Goal: Obtain resource: Download file/media

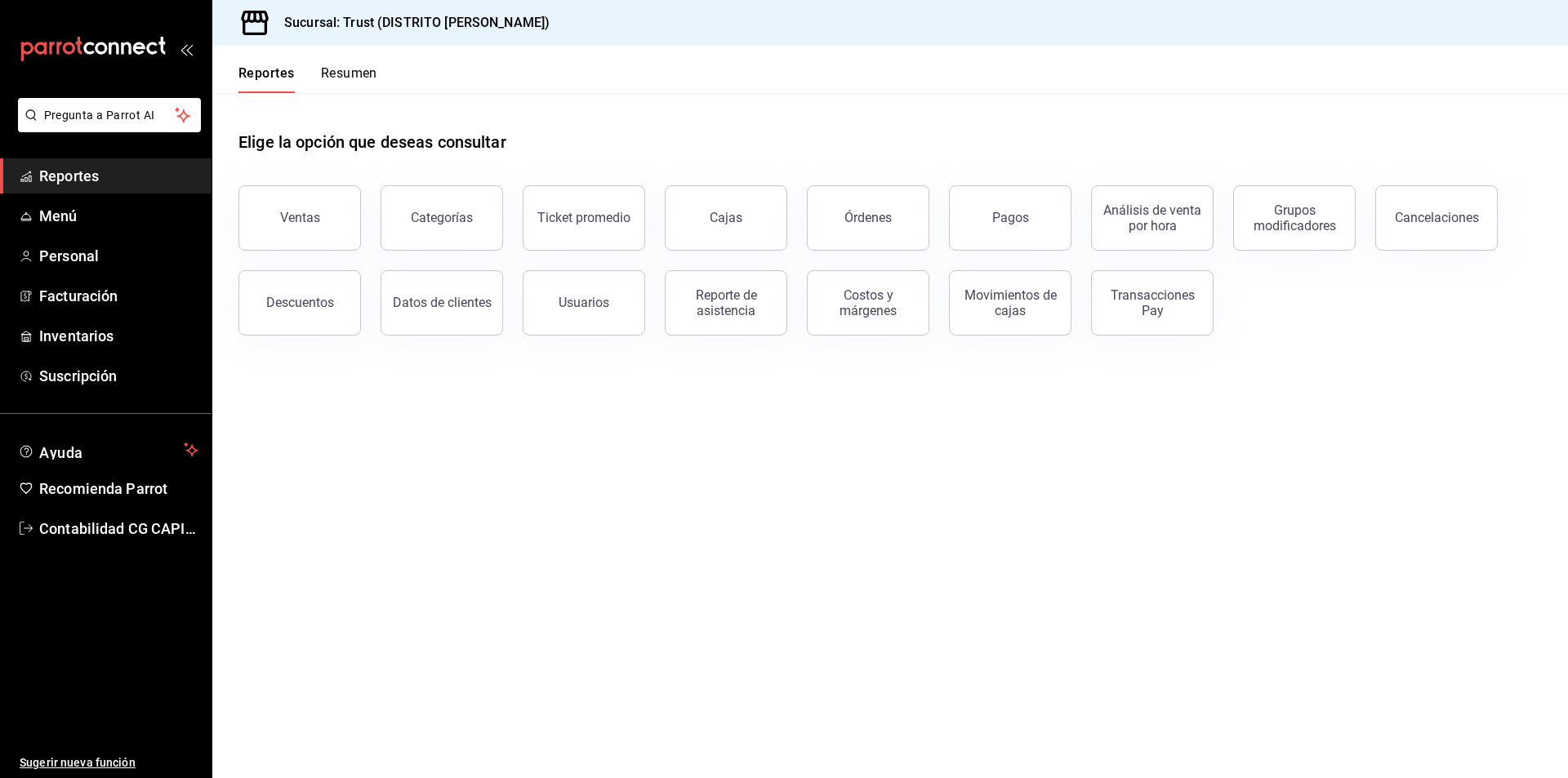
click at [1013, 522] on main "Elige la opción que deseas consultar Ventas Categorías Ticket promedio Cajas Ór…" at bounding box center [890, 435] width 1356 height 685
click at [305, 223] on div "Ventas" at bounding box center [300, 218] width 40 height 16
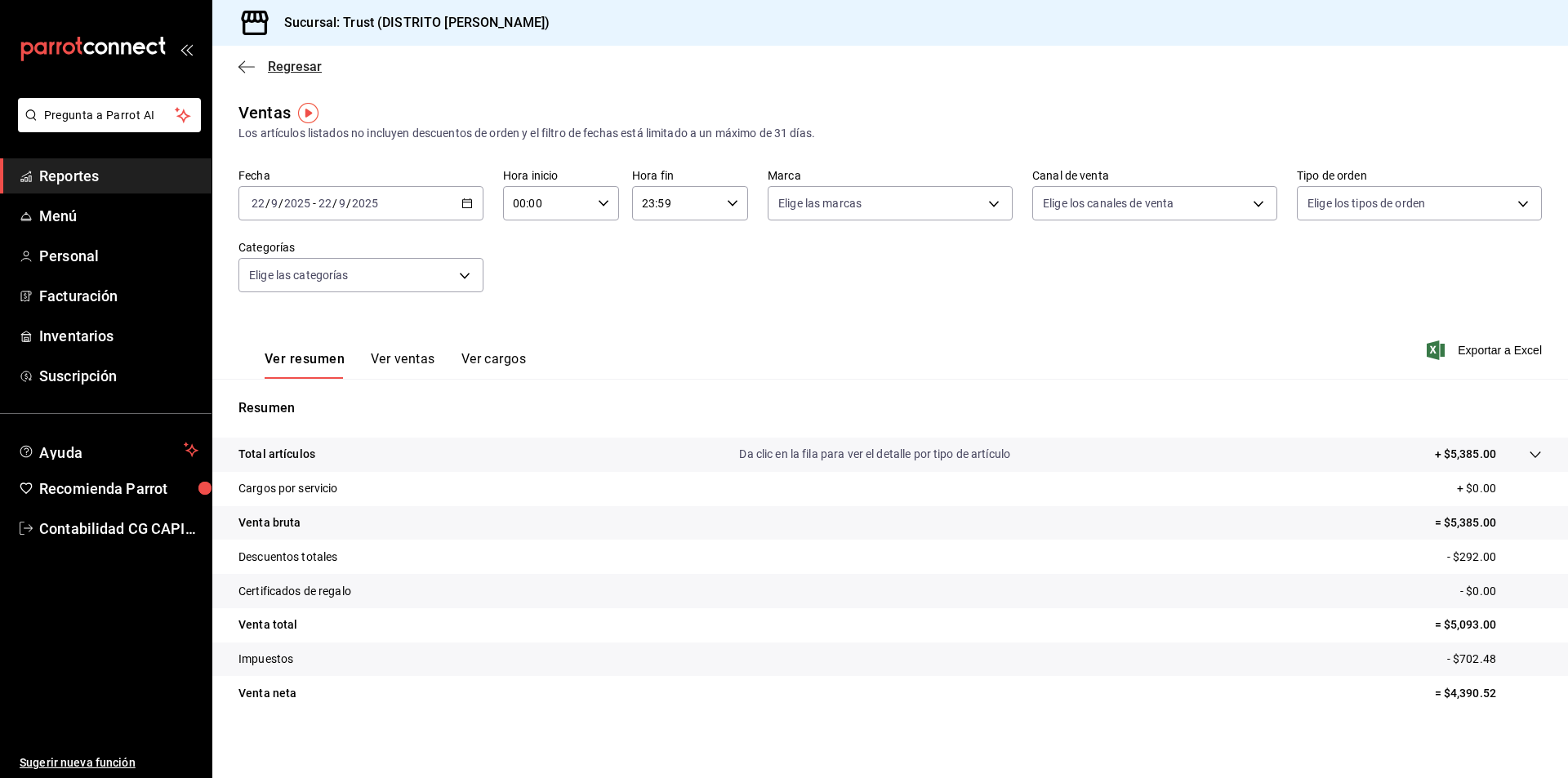
click at [239, 70] on icon "button" at bounding box center [246, 66] width 17 height 15
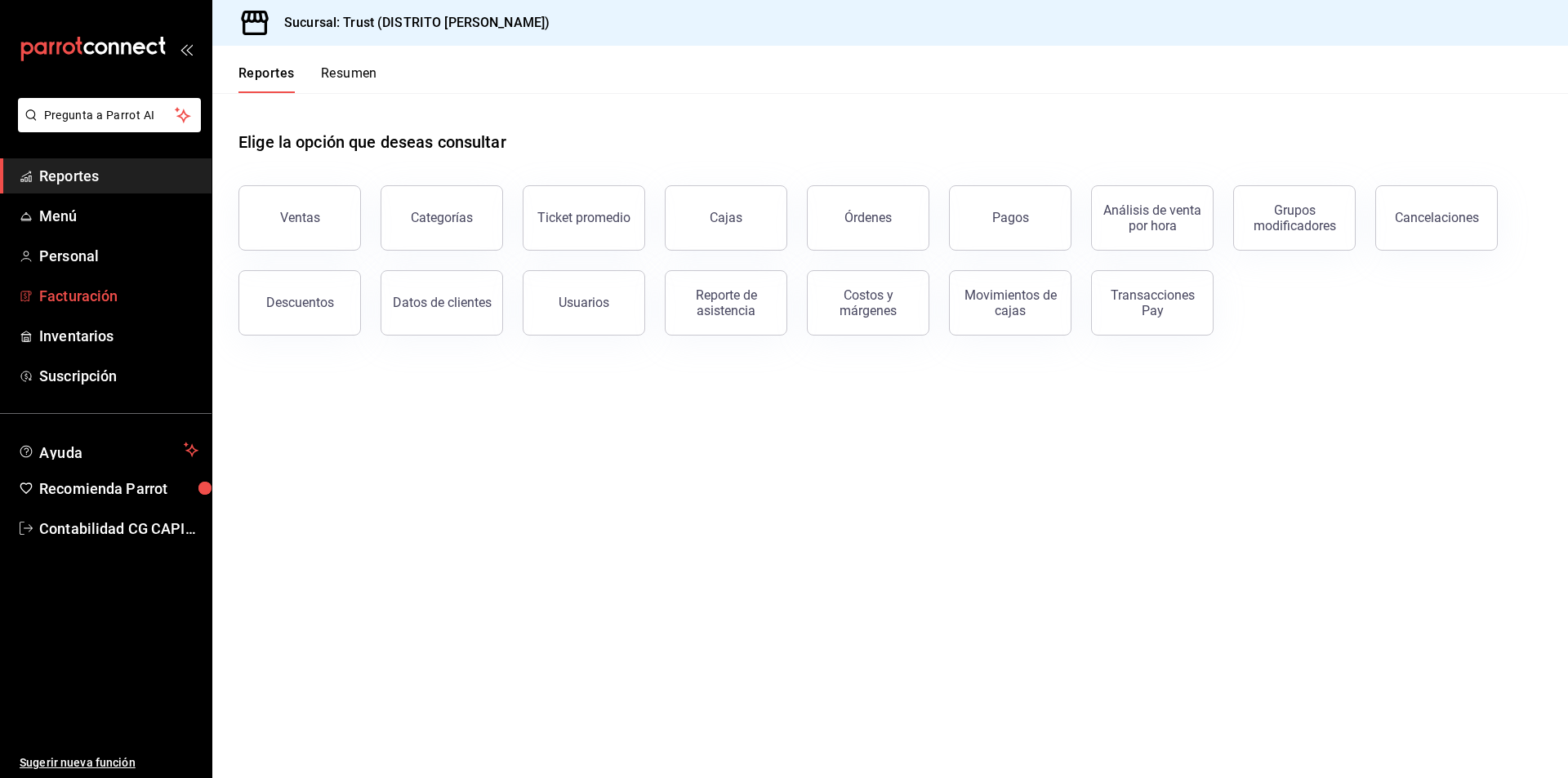
click at [113, 303] on span "Facturación" at bounding box center [119, 296] width 160 height 22
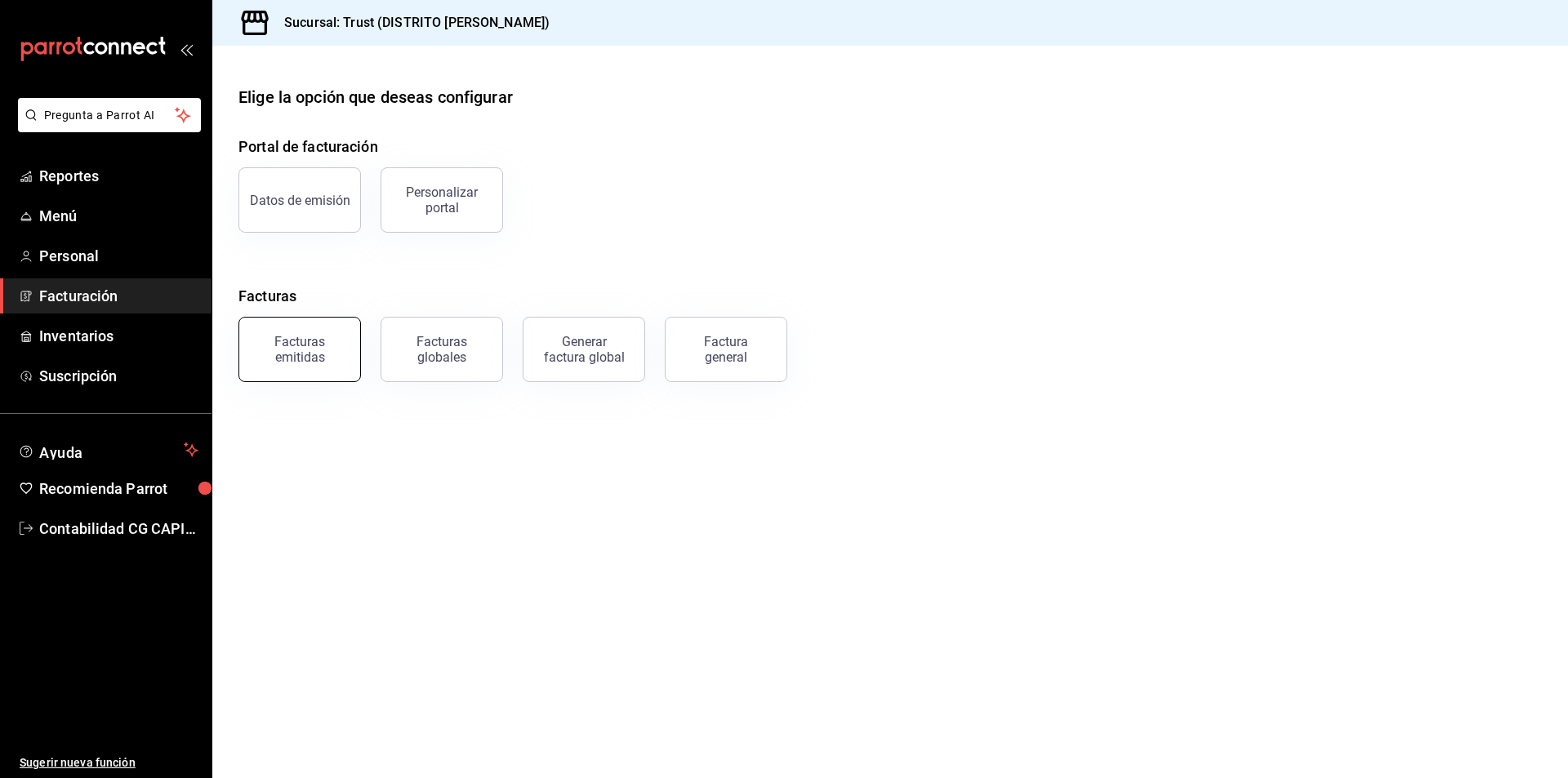
click at [313, 345] on div "Facturas emitidas" at bounding box center [299, 350] width 101 height 31
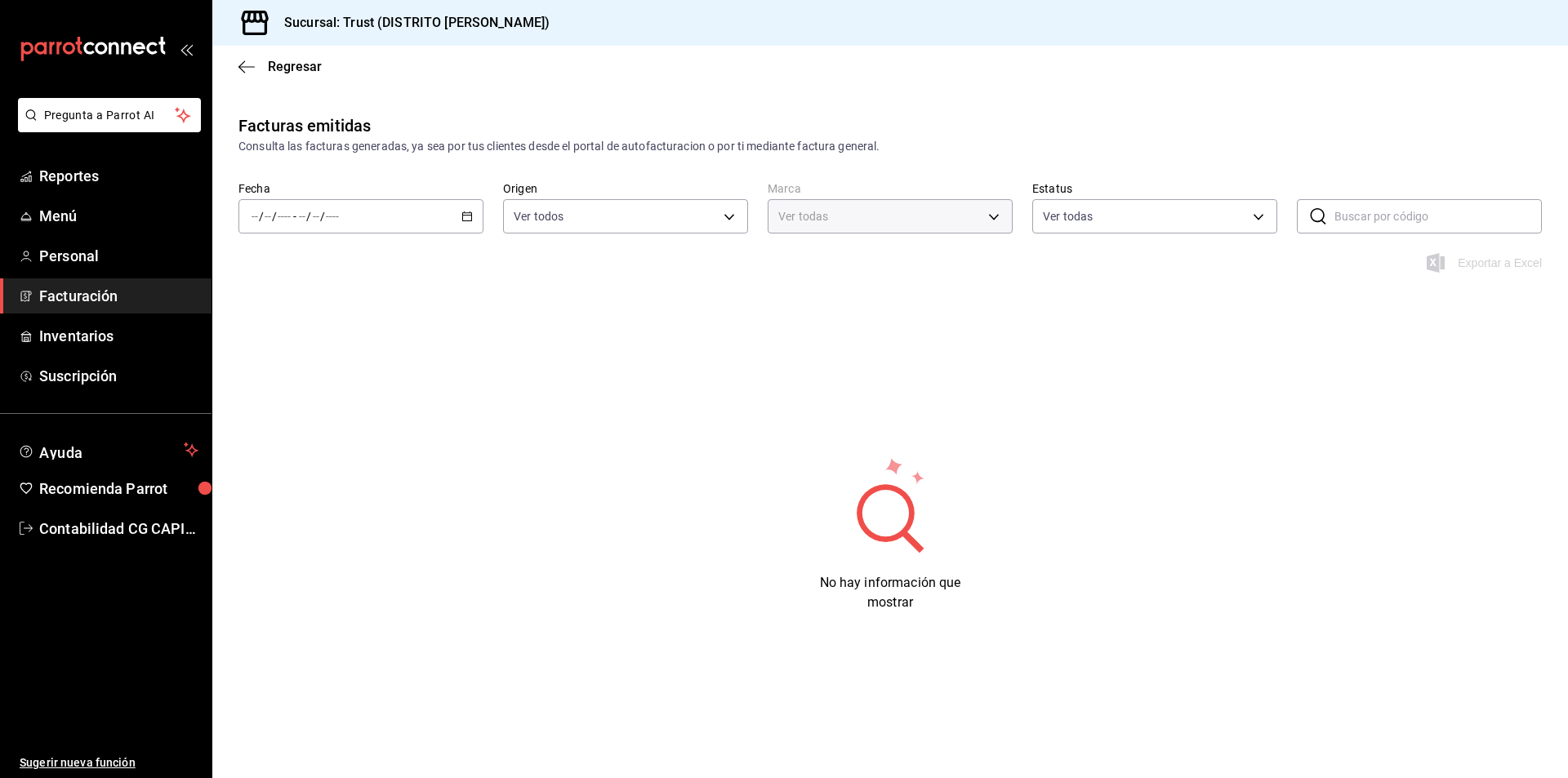
type input "72f3e262-a117-4a61-9875-69b563972005"
click at [469, 217] on icon "button" at bounding box center [467, 215] width 11 height 11
click at [305, 446] on span "Rango de fechas" at bounding box center [315, 449] width 127 height 17
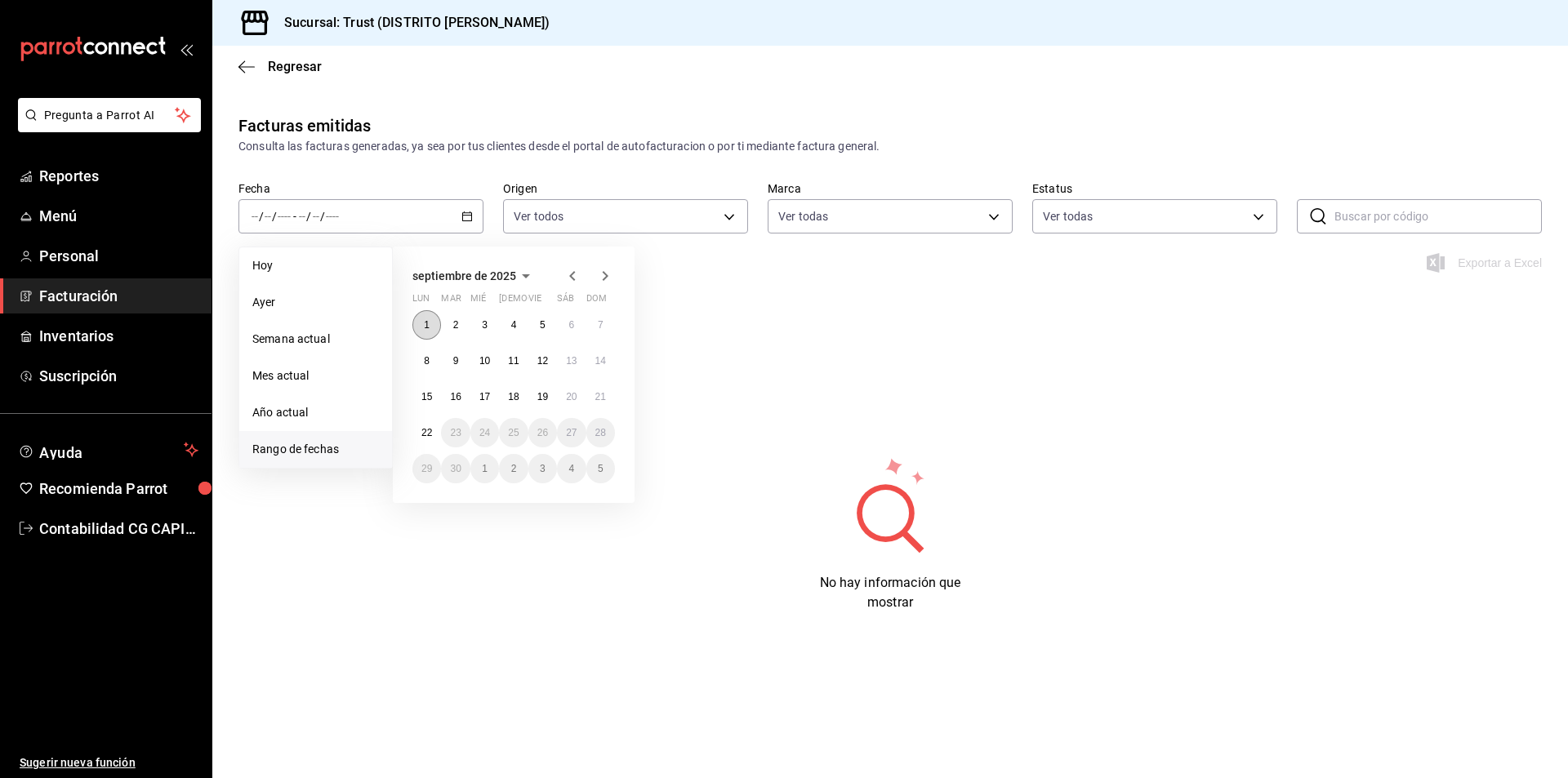
click at [428, 323] on abbr "1" at bounding box center [427, 324] width 6 height 11
click at [582, 276] on div at bounding box center [589, 276] width 52 height 19
click at [579, 276] on icon "button" at bounding box center [572, 276] width 19 height 19
click at [541, 322] on abbr "1" at bounding box center [543, 324] width 6 height 11
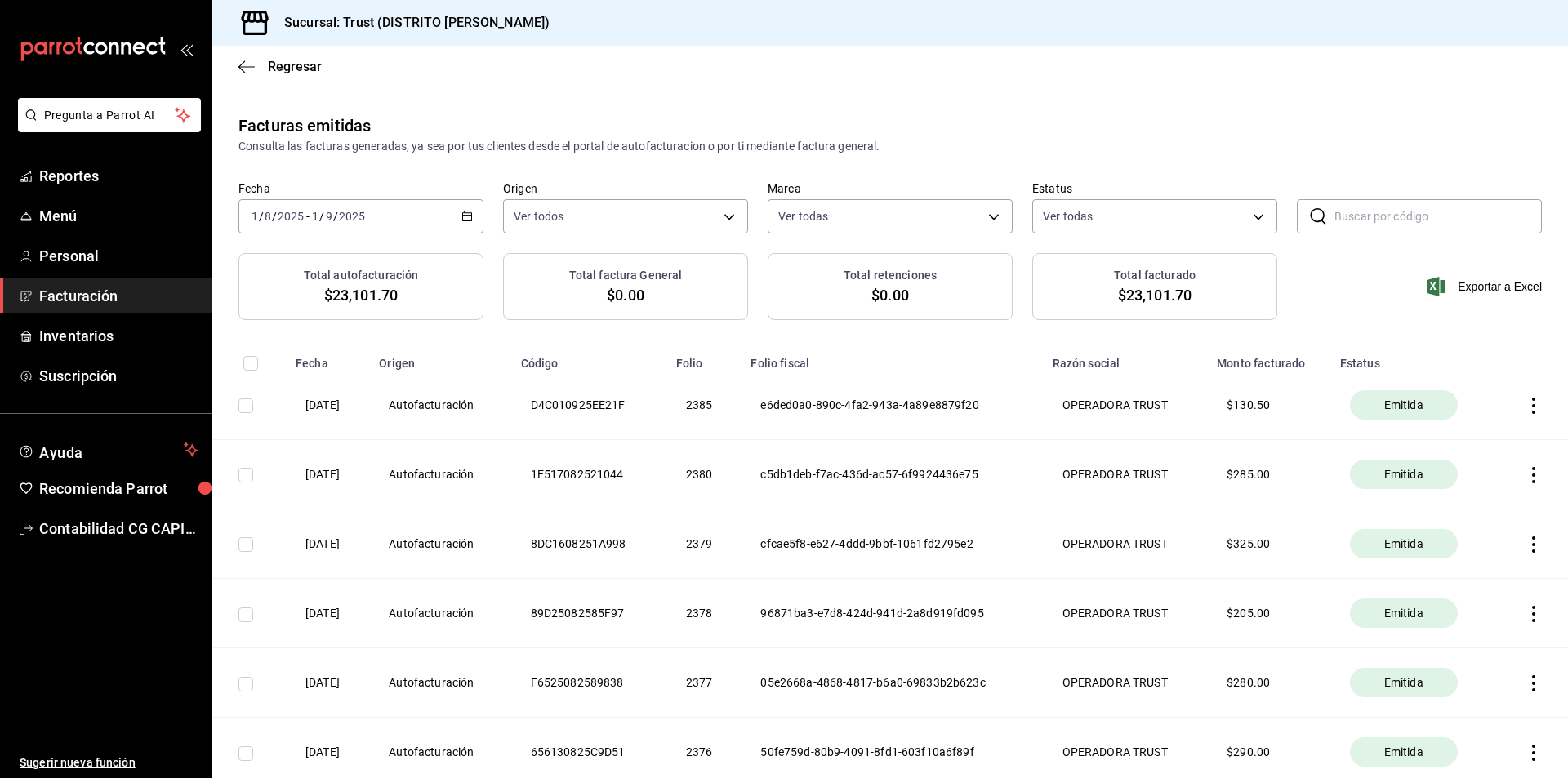
click at [465, 217] on icon "button" at bounding box center [467, 215] width 11 height 11
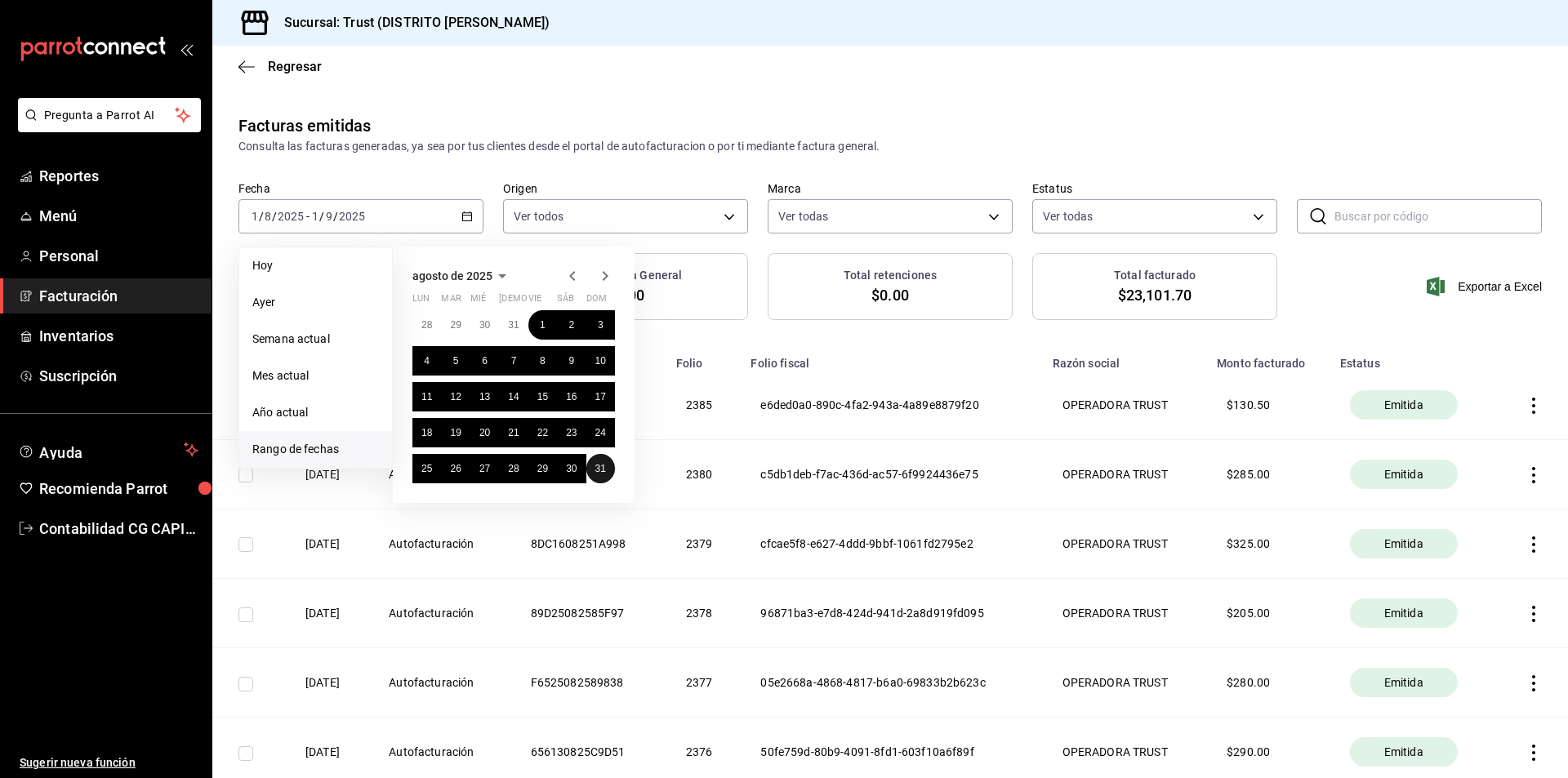
click at [595, 461] on button "31" at bounding box center [600, 468] width 29 height 30
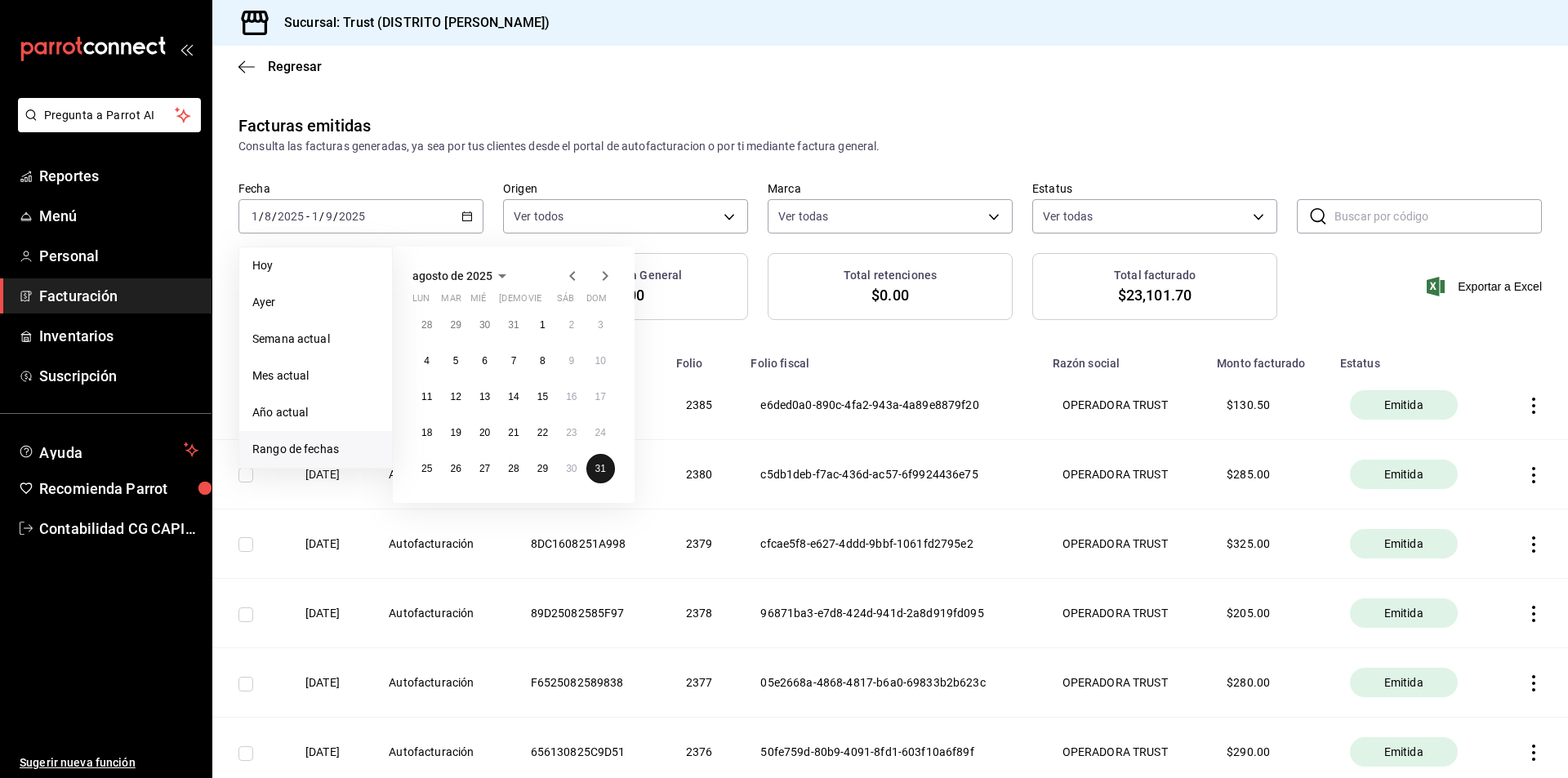
click at [596, 465] on abbr "31" at bounding box center [600, 468] width 10 height 11
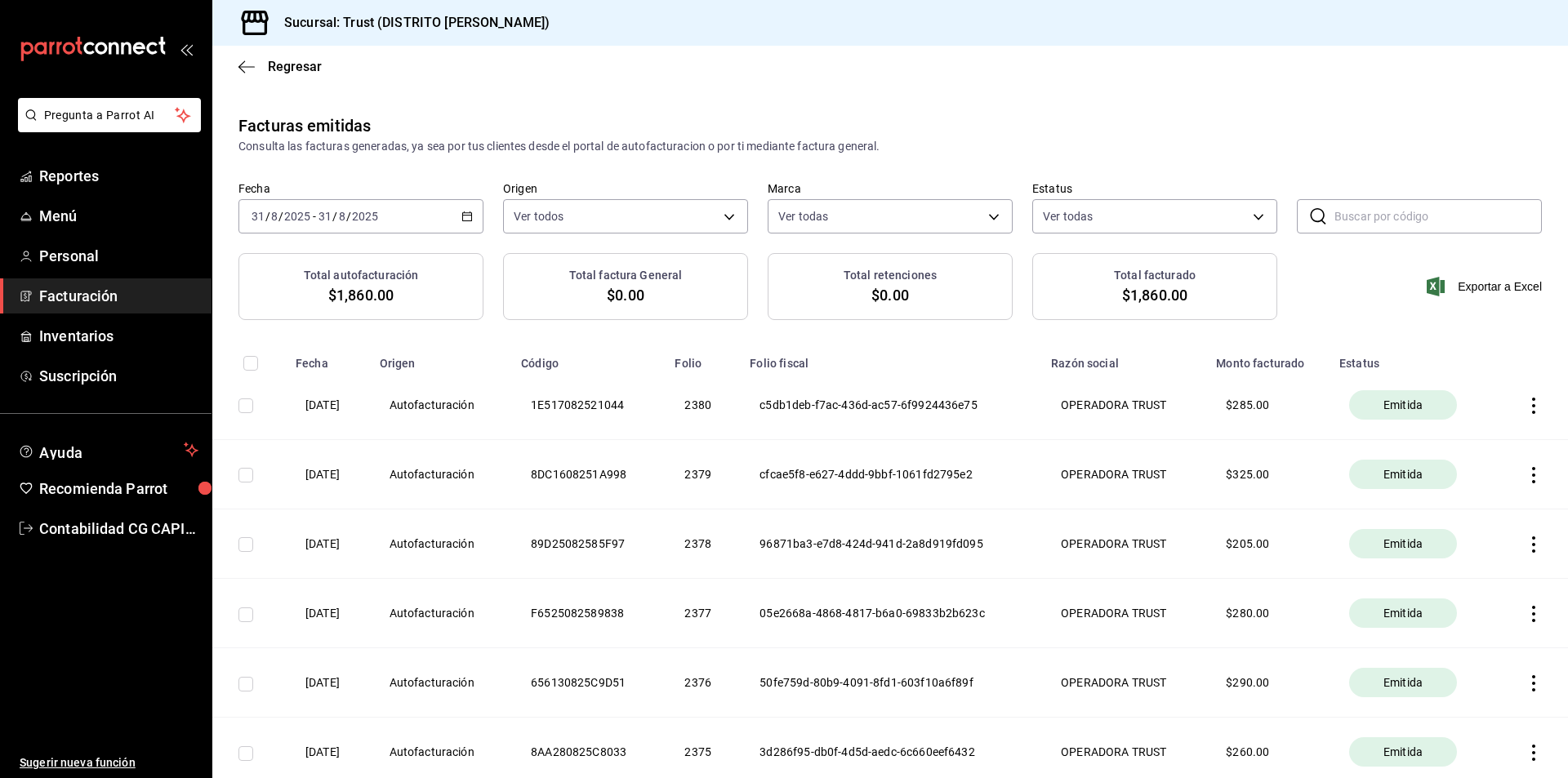
click at [462, 222] on icon "button" at bounding box center [467, 215] width 11 height 11
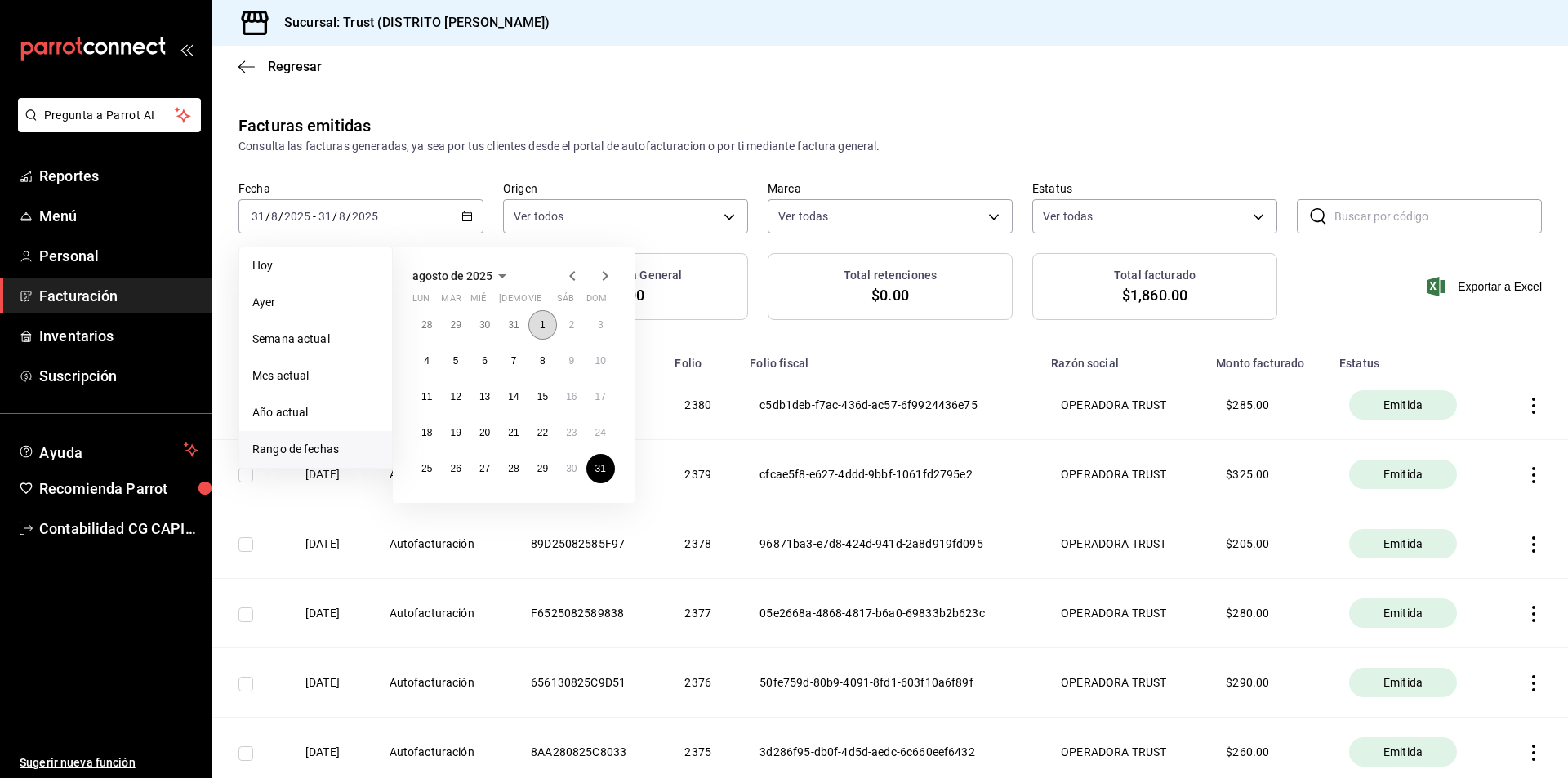
click at [542, 331] on button "1" at bounding box center [543, 325] width 29 height 30
click at [603, 470] on abbr "31" at bounding box center [600, 468] width 10 height 11
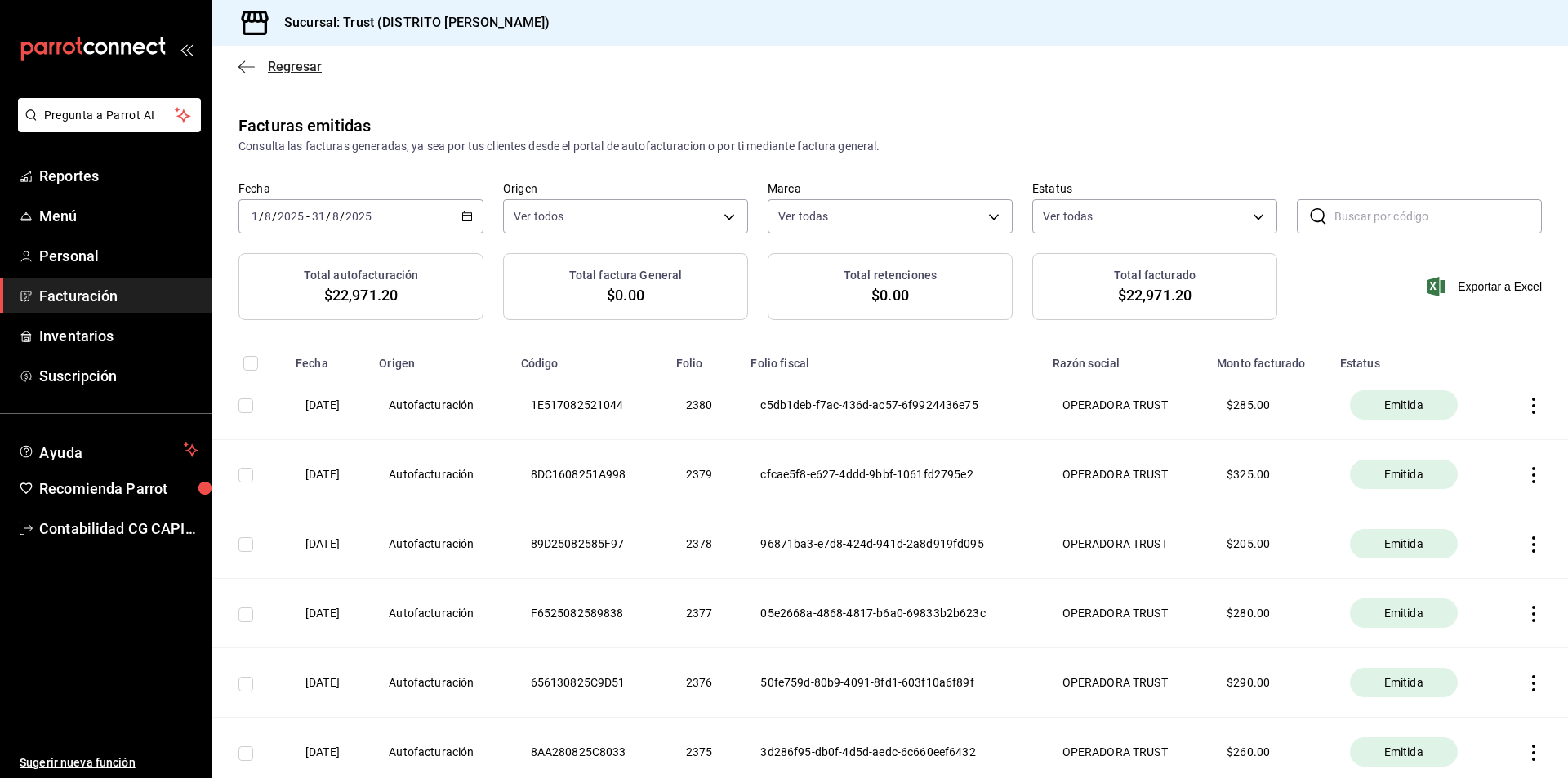
click at [243, 66] on icon "button" at bounding box center [246, 66] width 17 height 15
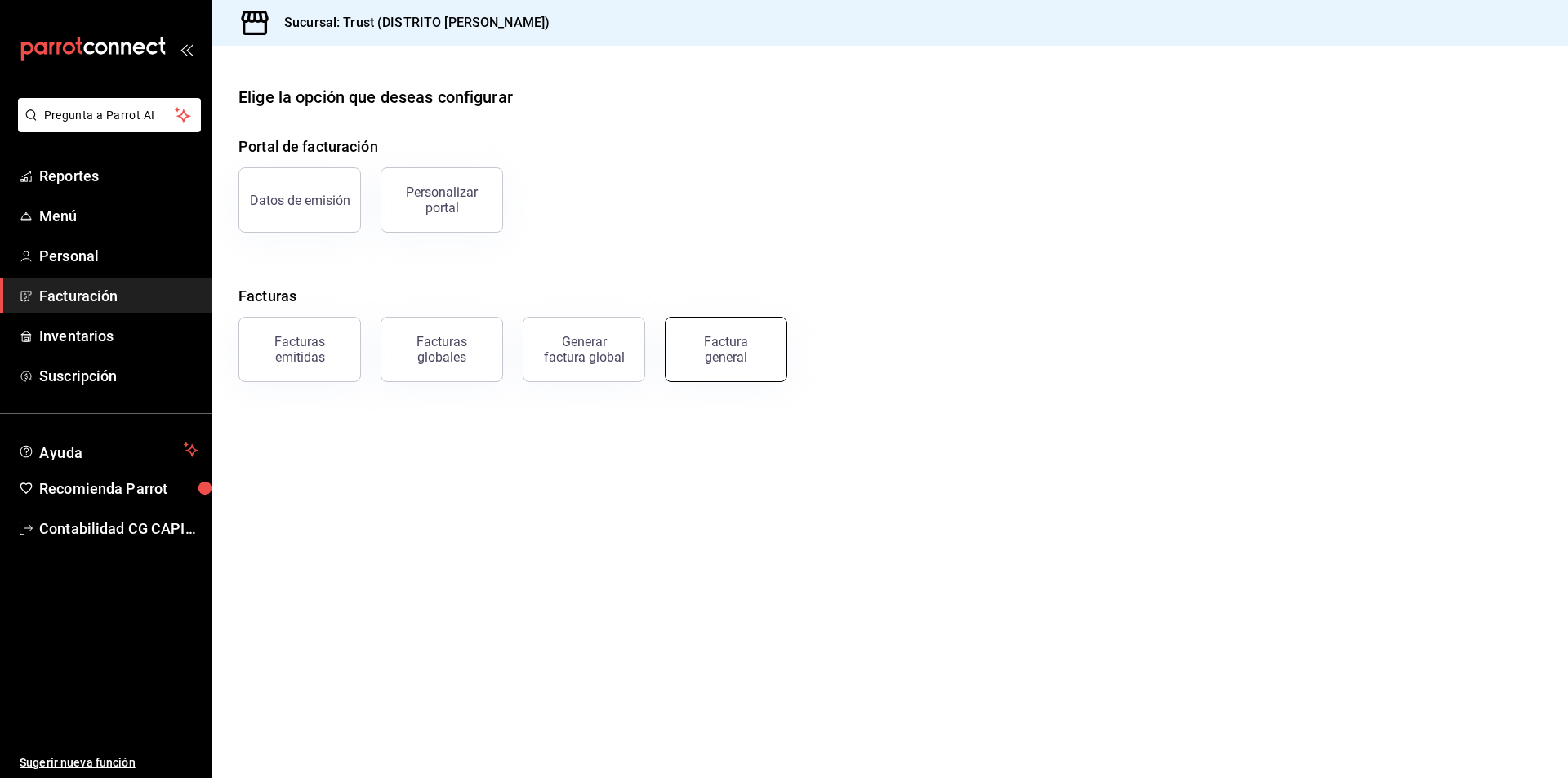
click at [699, 347] on div "Factura general" at bounding box center [726, 350] width 82 height 31
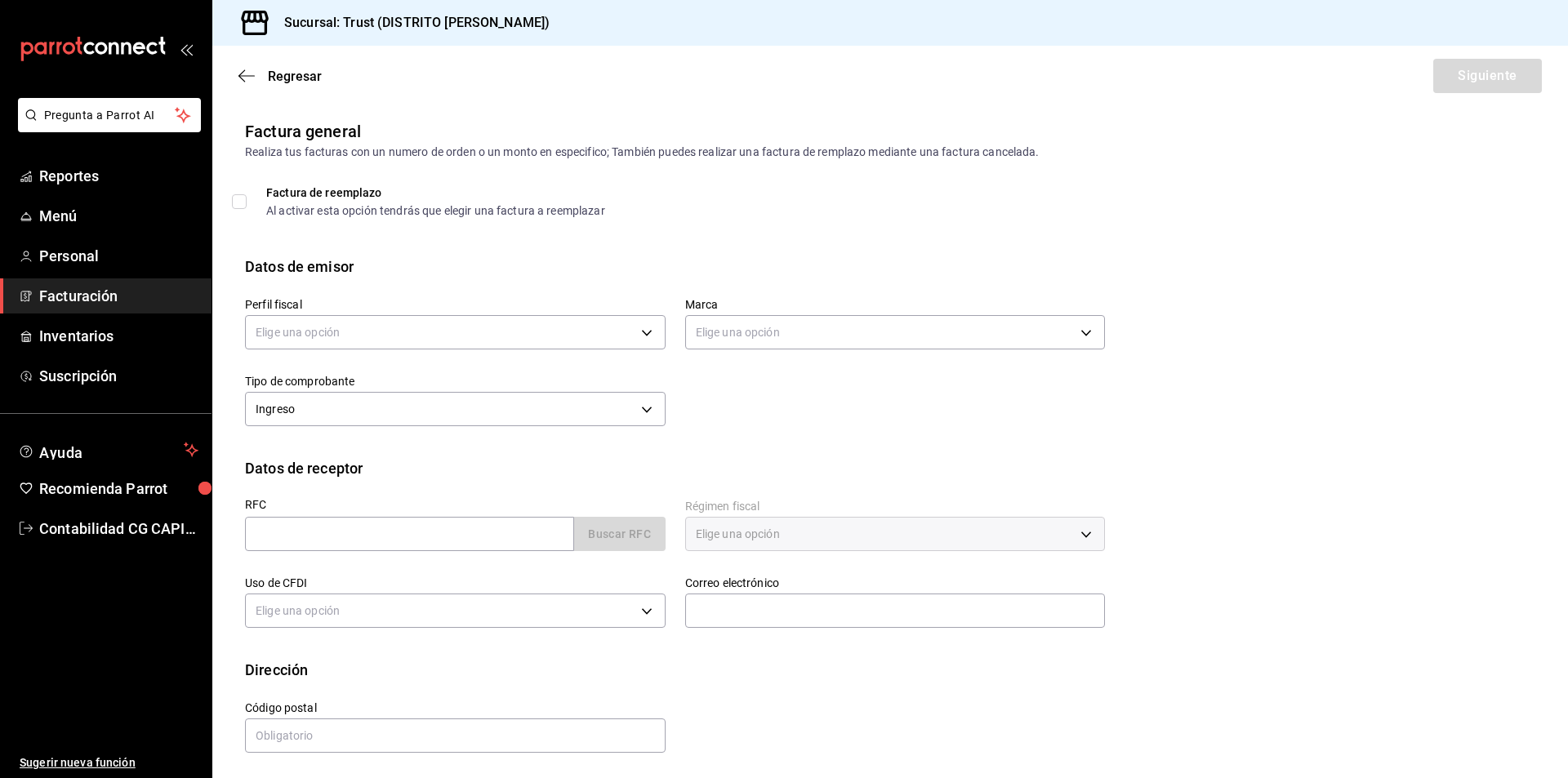
click at [237, 85] on div "Regresar Siguiente" at bounding box center [890, 75] width 1356 height 60
click at [248, 74] on icon "button" at bounding box center [246, 76] width 17 height 15
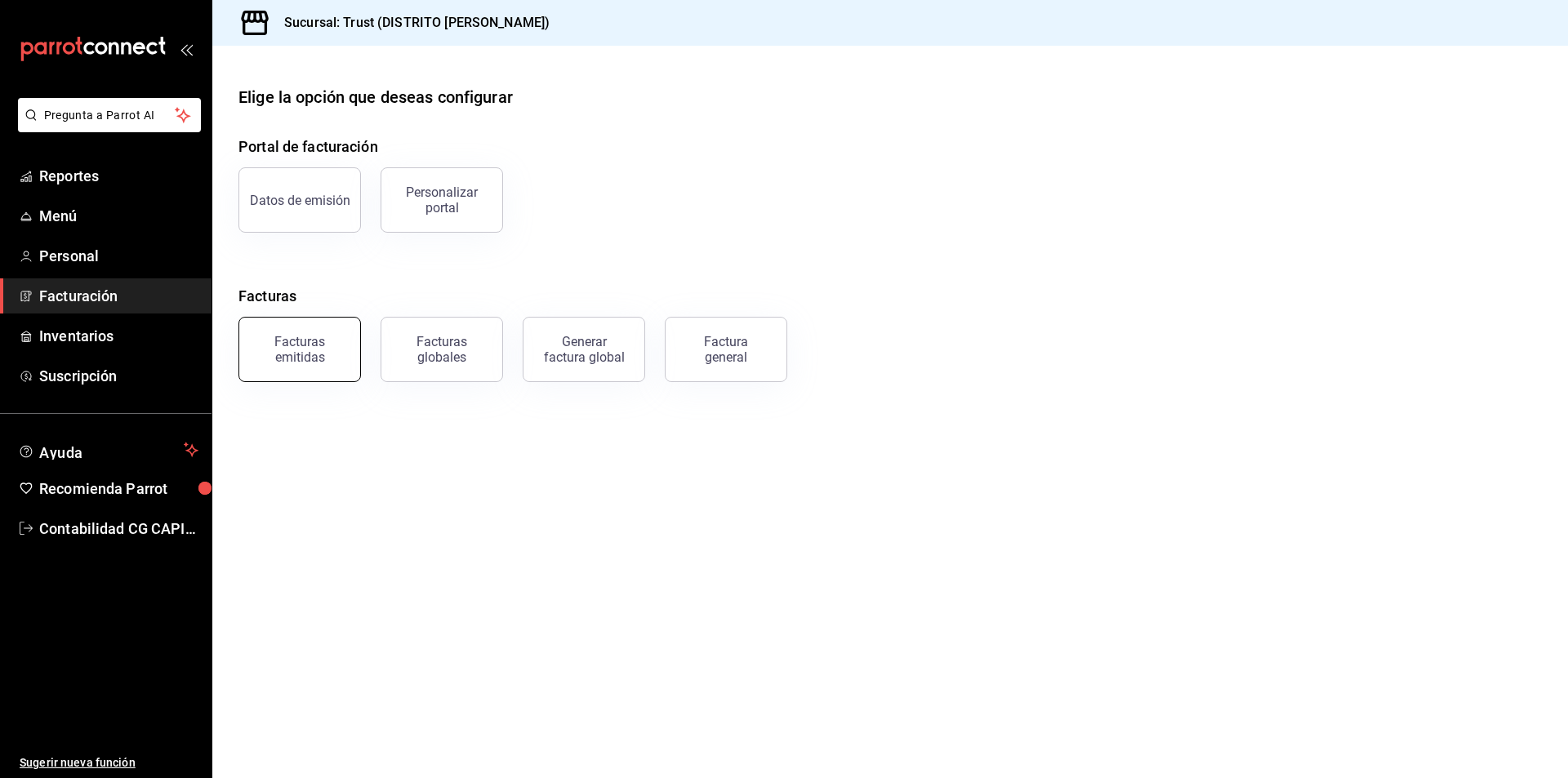
click at [318, 358] on div "Facturas emitidas" at bounding box center [299, 350] width 101 height 31
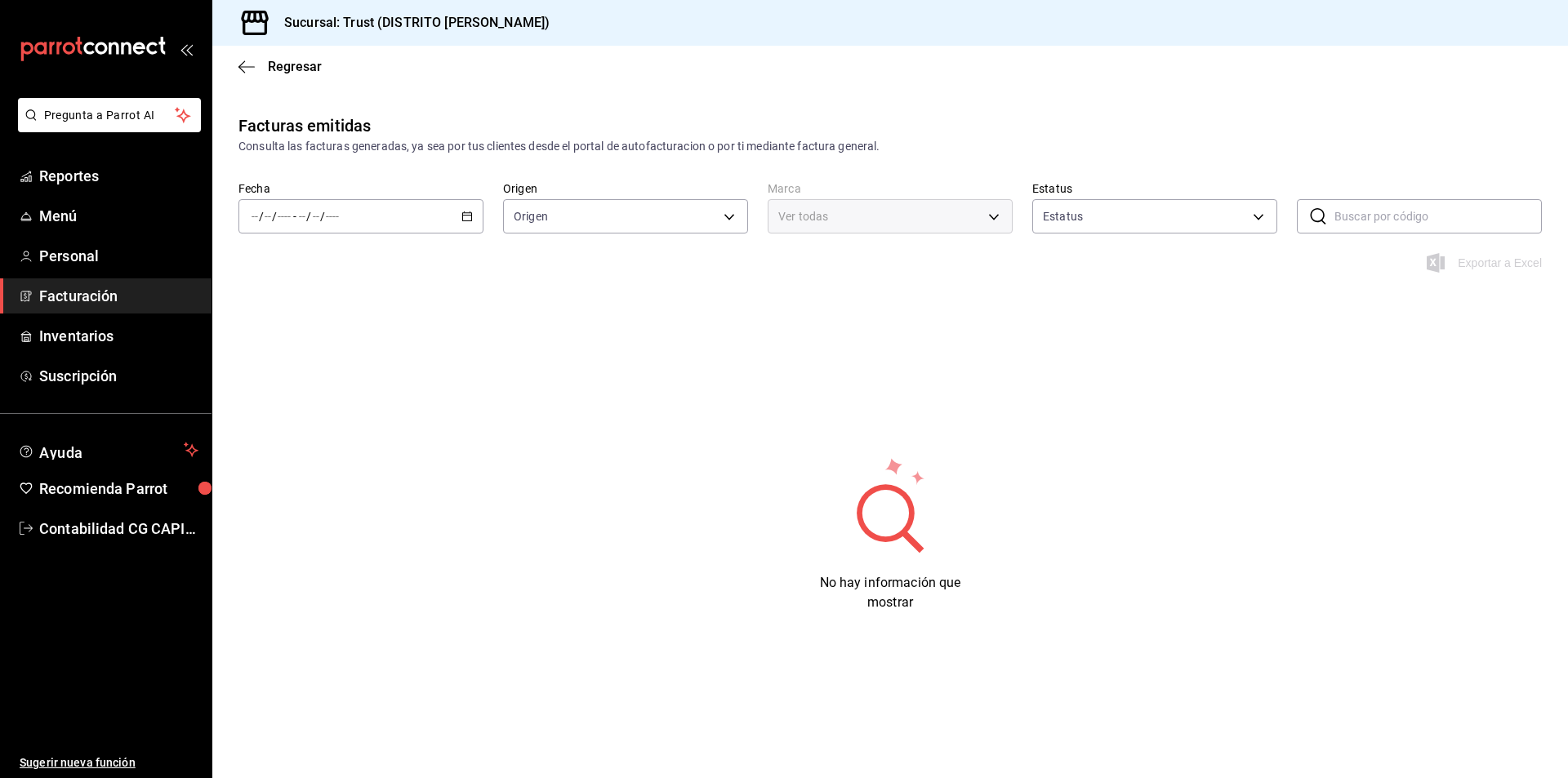
type input "ORDER_INVOICE,GENERAL_INVOICE"
type input "ACTIVE,PENDING_CANCELLATION,CANCELLED,PRE_CANCELLED"
type input "72f3e262-a117-4a61-9875-69b563972005"
click at [476, 213] on div "/ / - / /" at bounding box center [360, 215] width 245 height 34
click at [318, 448] on span "Rango de fechas" at bounding box center [315, 449] width 127 height 17
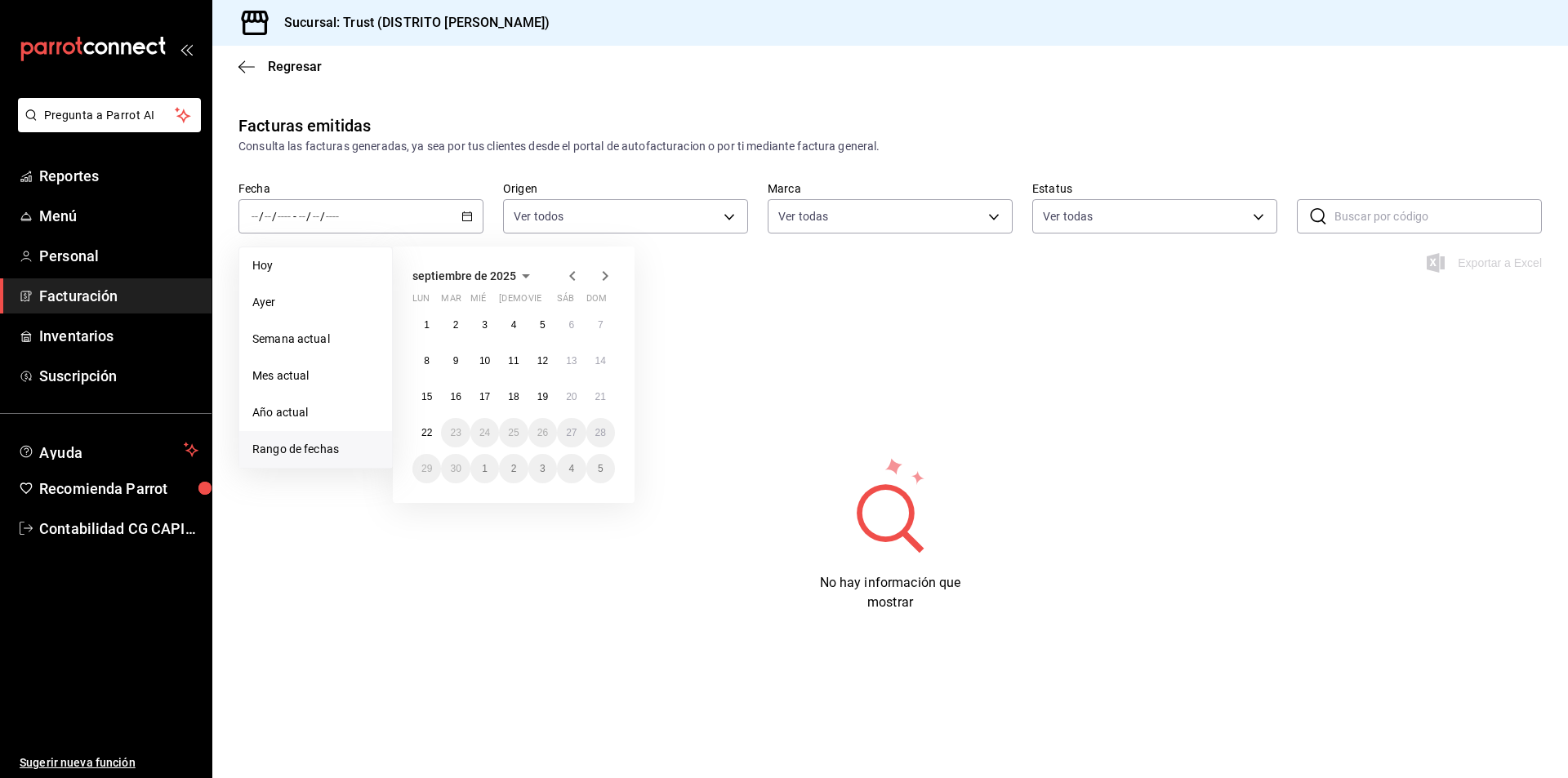
click at [570, 276] on icon "button" at bounding box center [572, 276] width 6 height 10
click at [542, 325] on abbr "1" at bounding box center [543, 324] width 6 height 11
click at [600, 470] on abbr "31" at bounding box center [600, 468] width 10 height 11
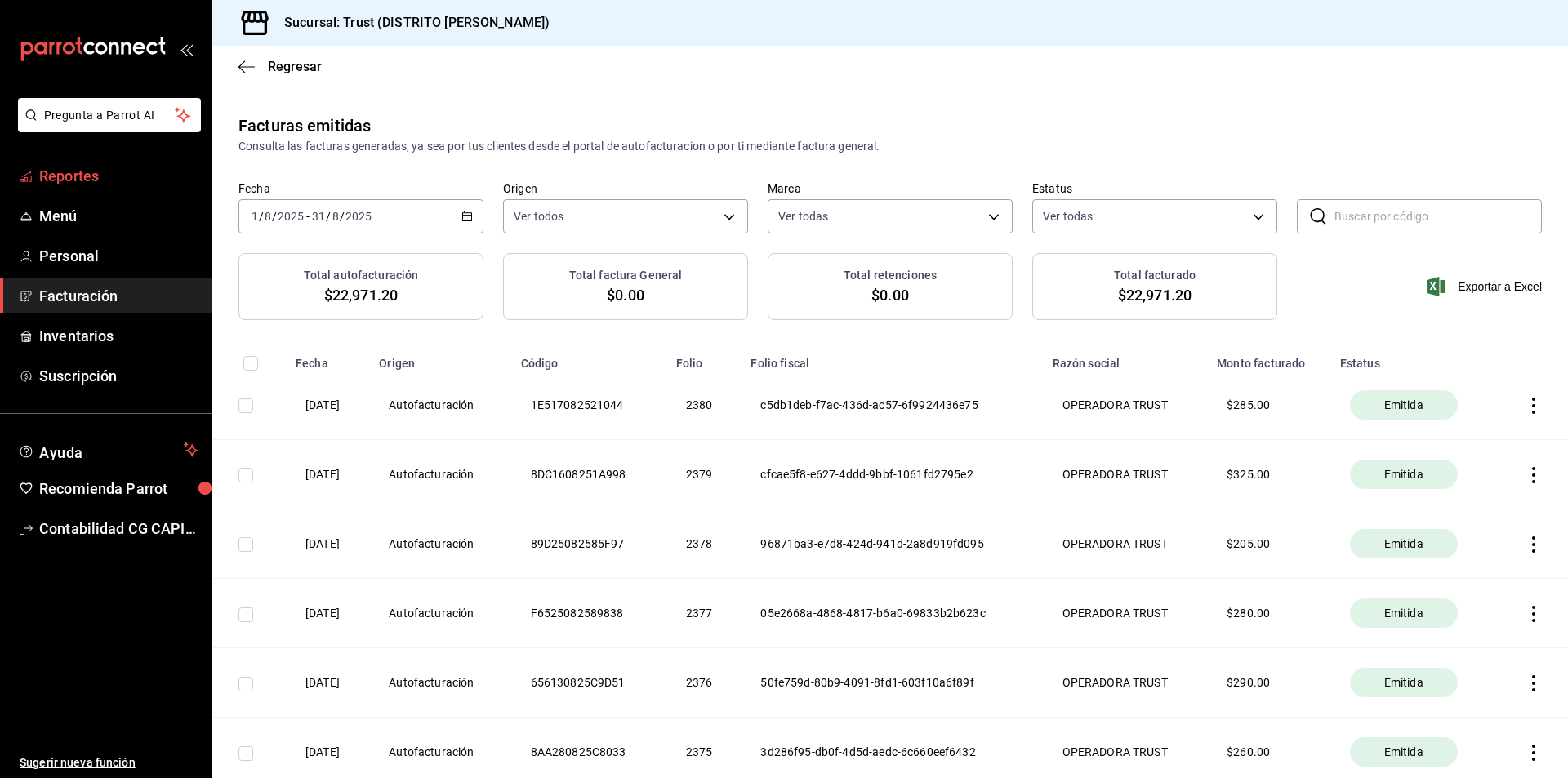
click at [85, 172] on span "Reportes" at bounding box center [119, 175] width 160 height 22
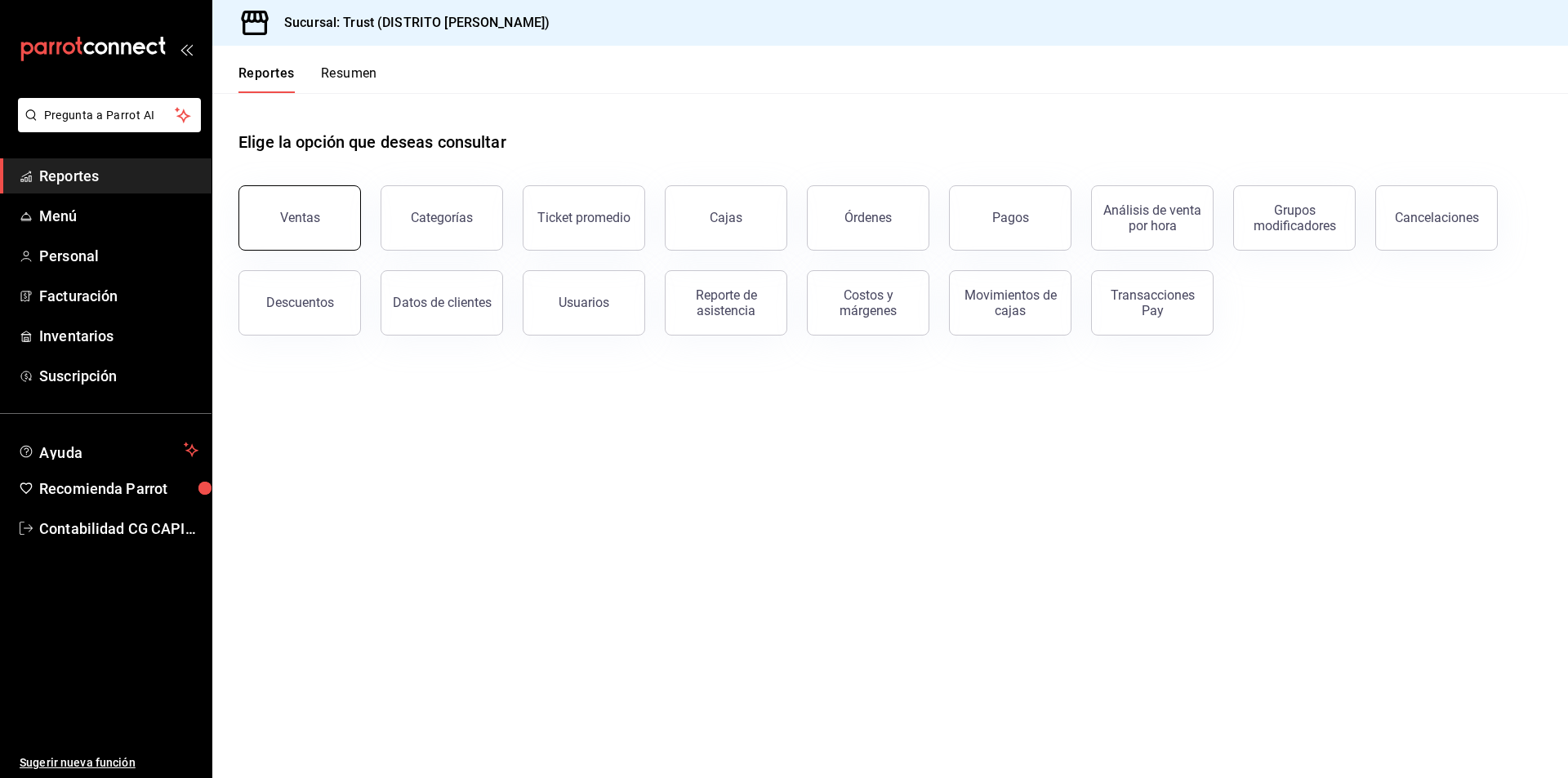
click at [312, 227] on button "Ventas" at bounding box center [299, 217] width 122 height 65
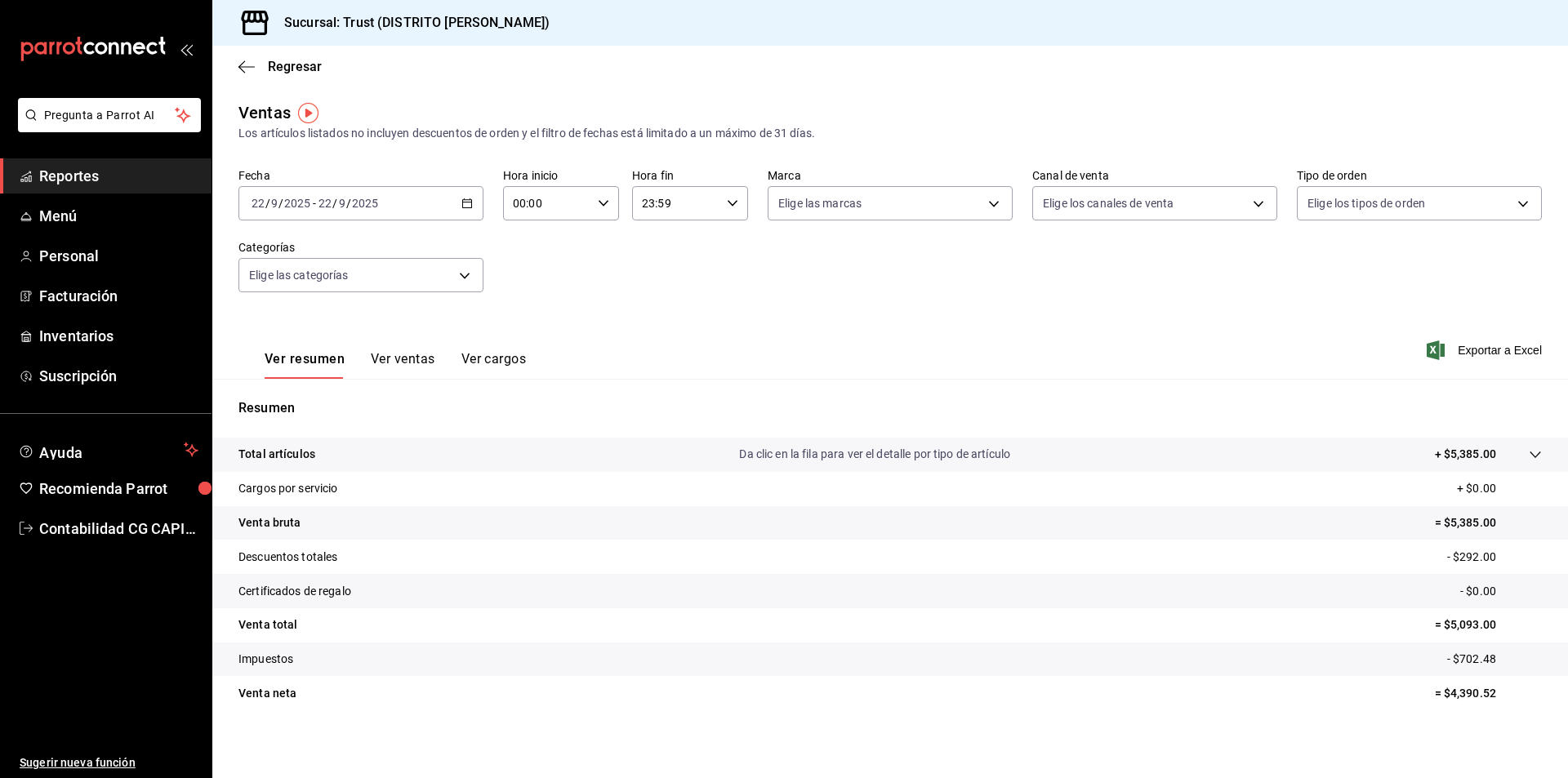
click at [466, 197] on icon "button" at bounding box center [467, 202] width 11 height 11
click at [296, 396] on span "Rango de fechas" at bounding box center [315, 399] width 127 height 17
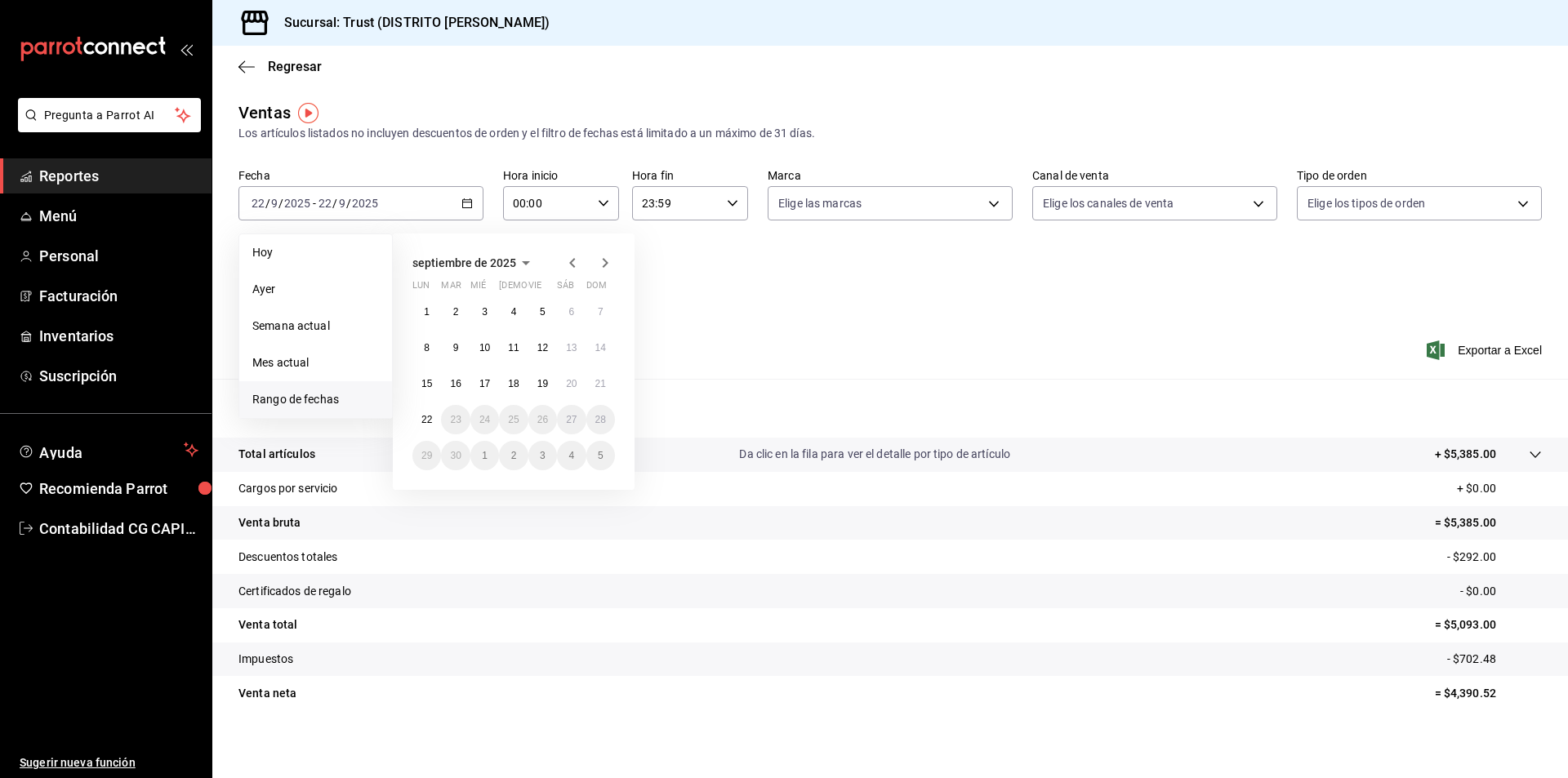
click at [567, 261] on icon "button" at bounding box center [572, 263] width 19 height 19
click at [538, 324] on button "1" at bounding box center [543, 312] width 29 height 30
click at [599, 455] on abbr "31" at bounding box center [600, 455] width 10 height 11
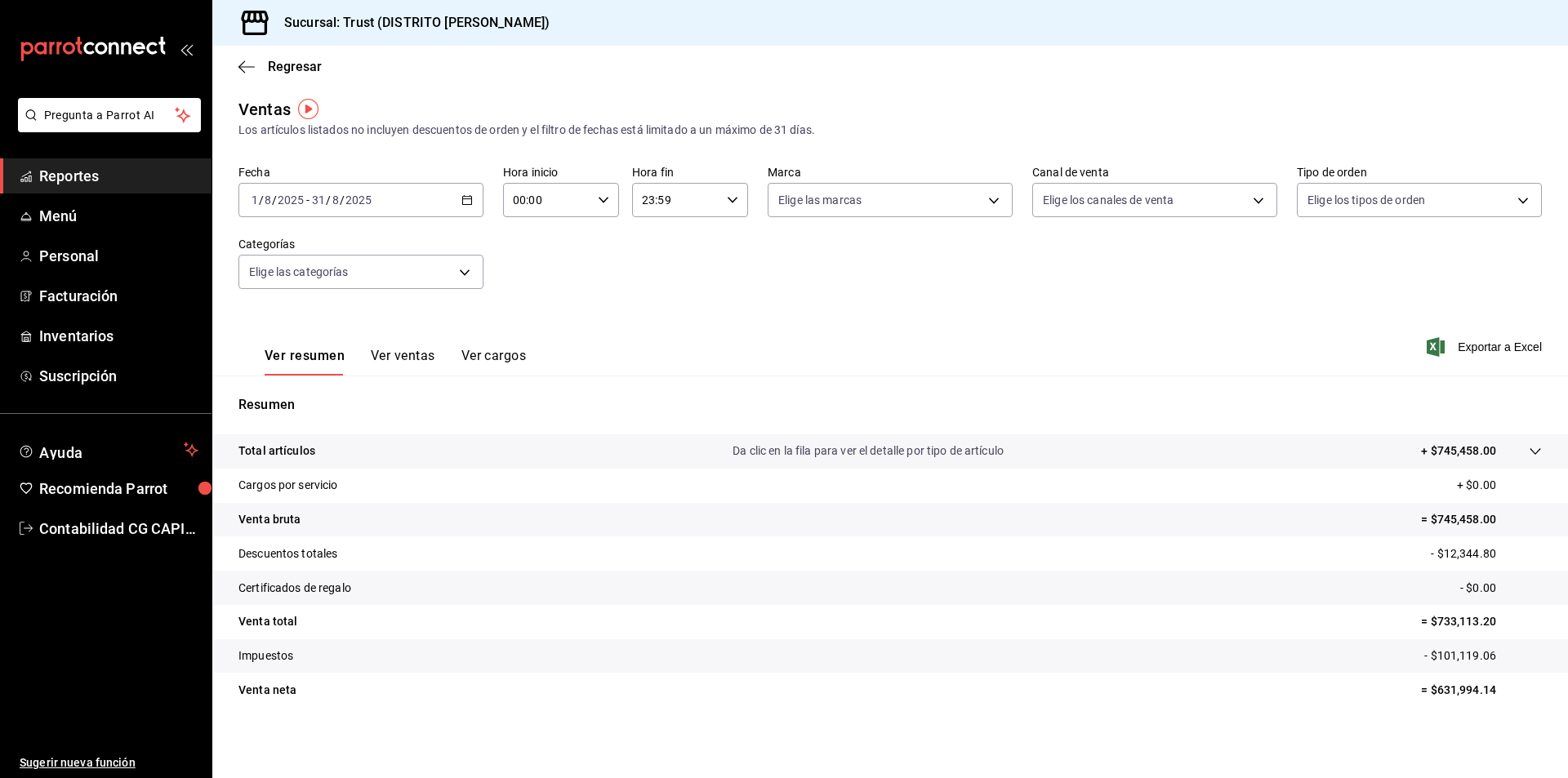
scroll to position [4, 0]
click at [250, 75] on div "Regresar" at bounding box center [890, 66] width 1356 height 42
click at [247, 71] on icon "button" at bounding box center [246, 66] width 17 height 15
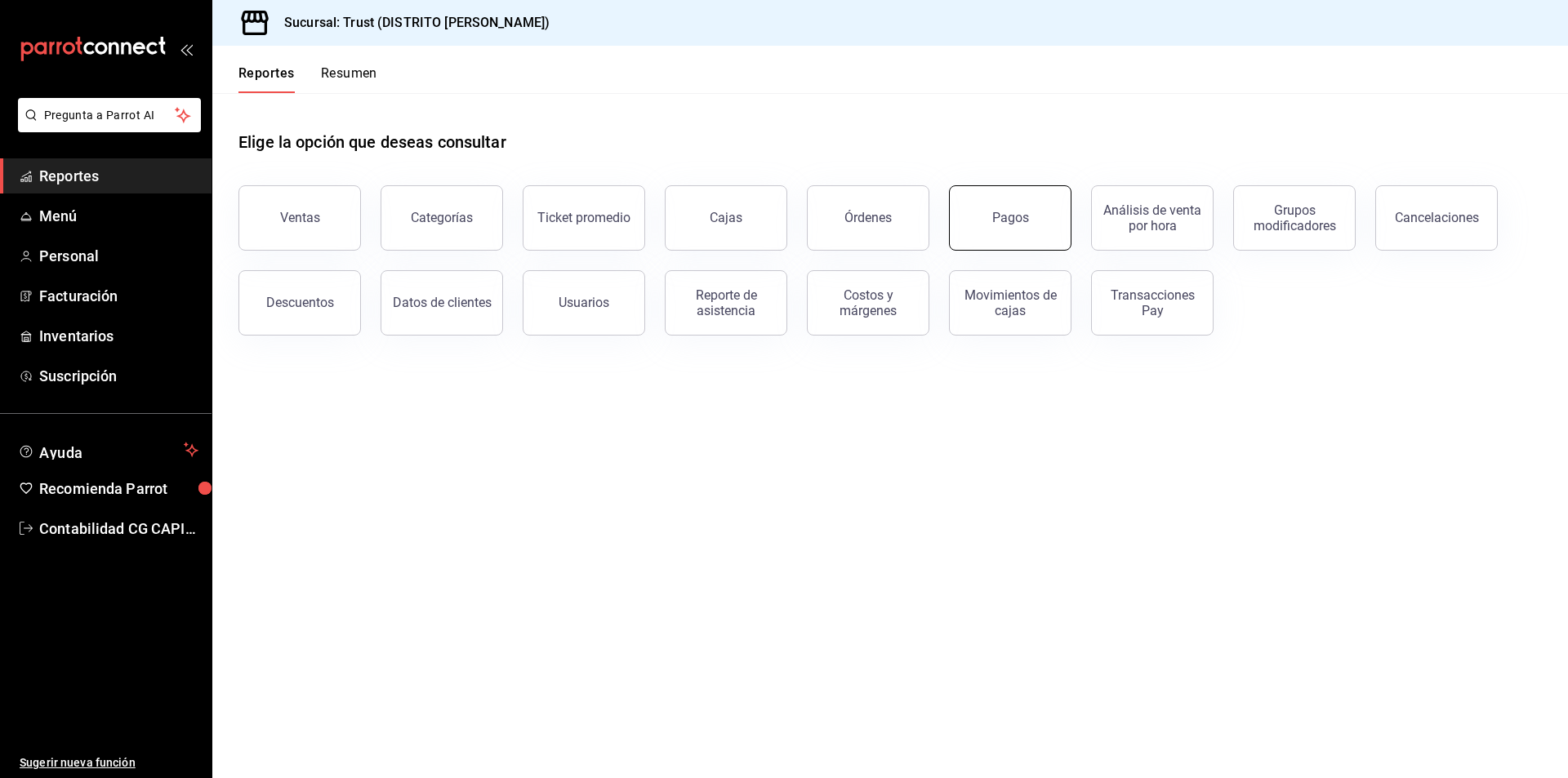
click at [1040, 226] on button "Pagos" at bounding box center [1010, 217] width 122 height 65
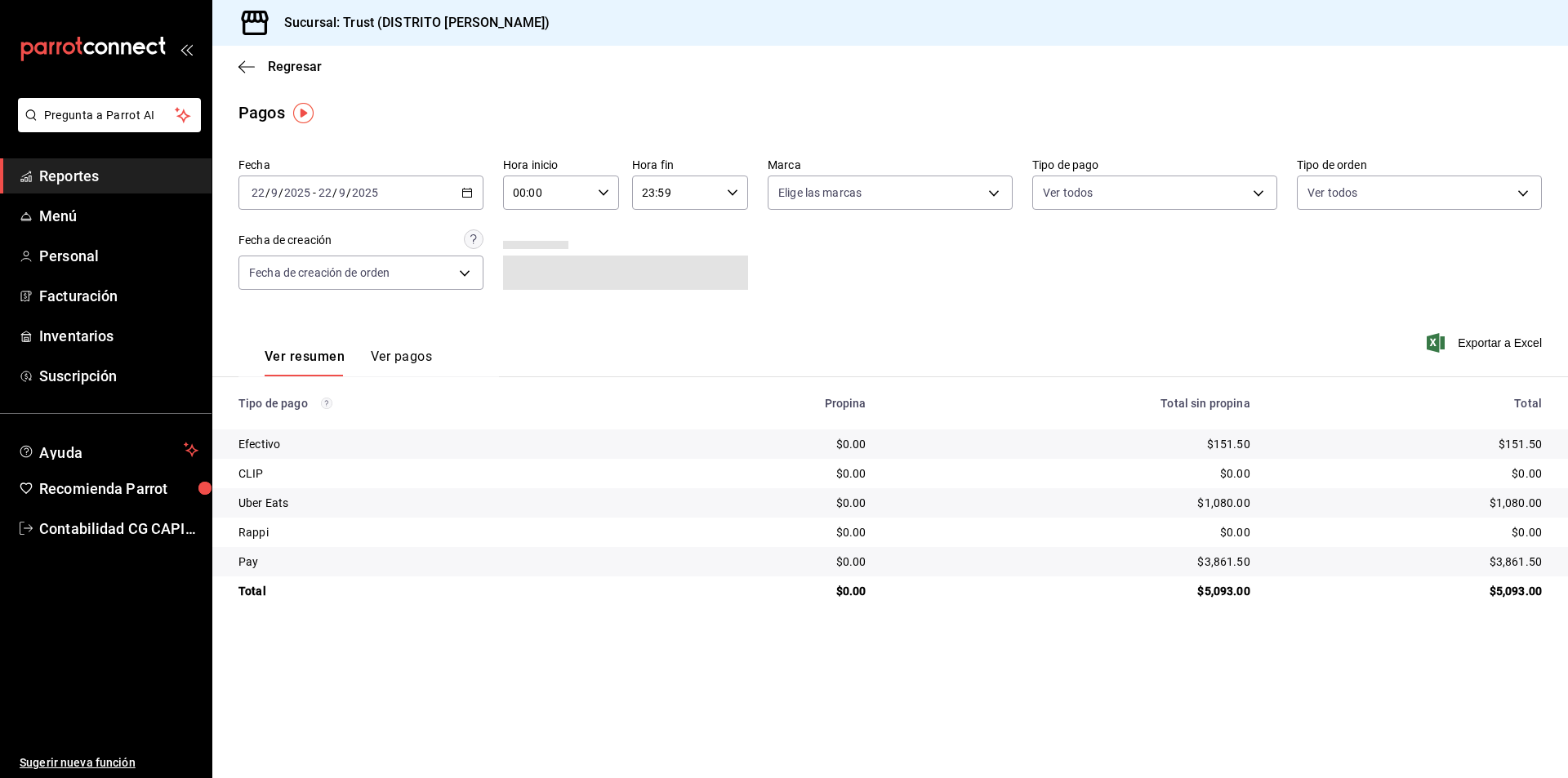
click at [464, 187] on icon "button" at bounding box center [467, 192] width 11 height 11
click at [306, 427] on span "Rango de fechas" at bounding box center [315, 426] width 127 height 17
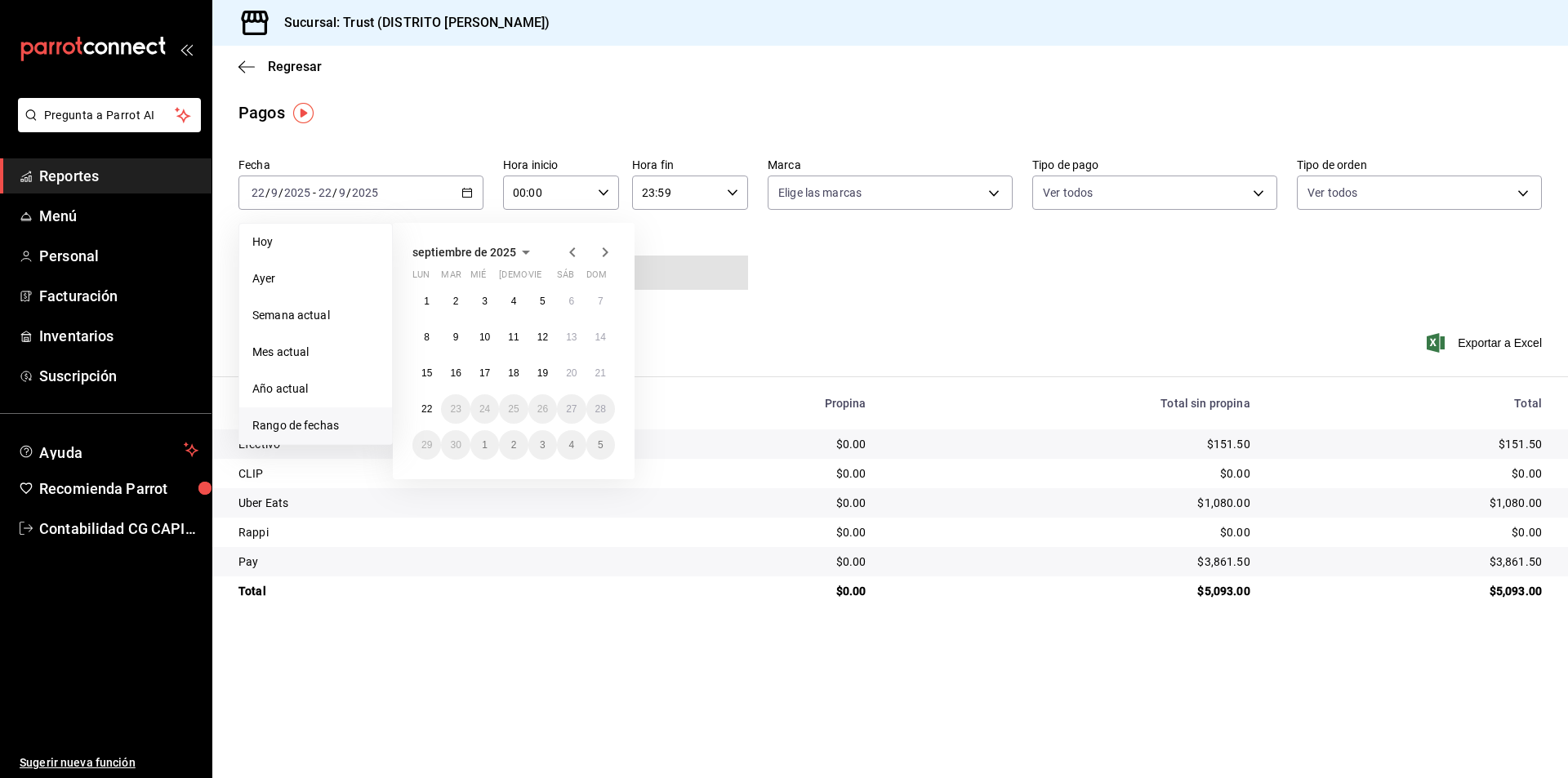
click at [562, 252] on div "septiembre de 2025" at bounding box center [514, 252] width 202 height 19
click at [568, 252] on icon "button" at bounding box center [572, 252] width 19 height 19
click at [569, 254] on icon "button" at bounding box center [572, 252] width 19 height 19
click at [501, 218] on div "[DATE] lun mar mié jue vie sáb dom 30 1 2 3 4 5 6 7 8 9 10 11 12 13 14 15 16 17…" at bounding box center [536, 345] width 286 height 270
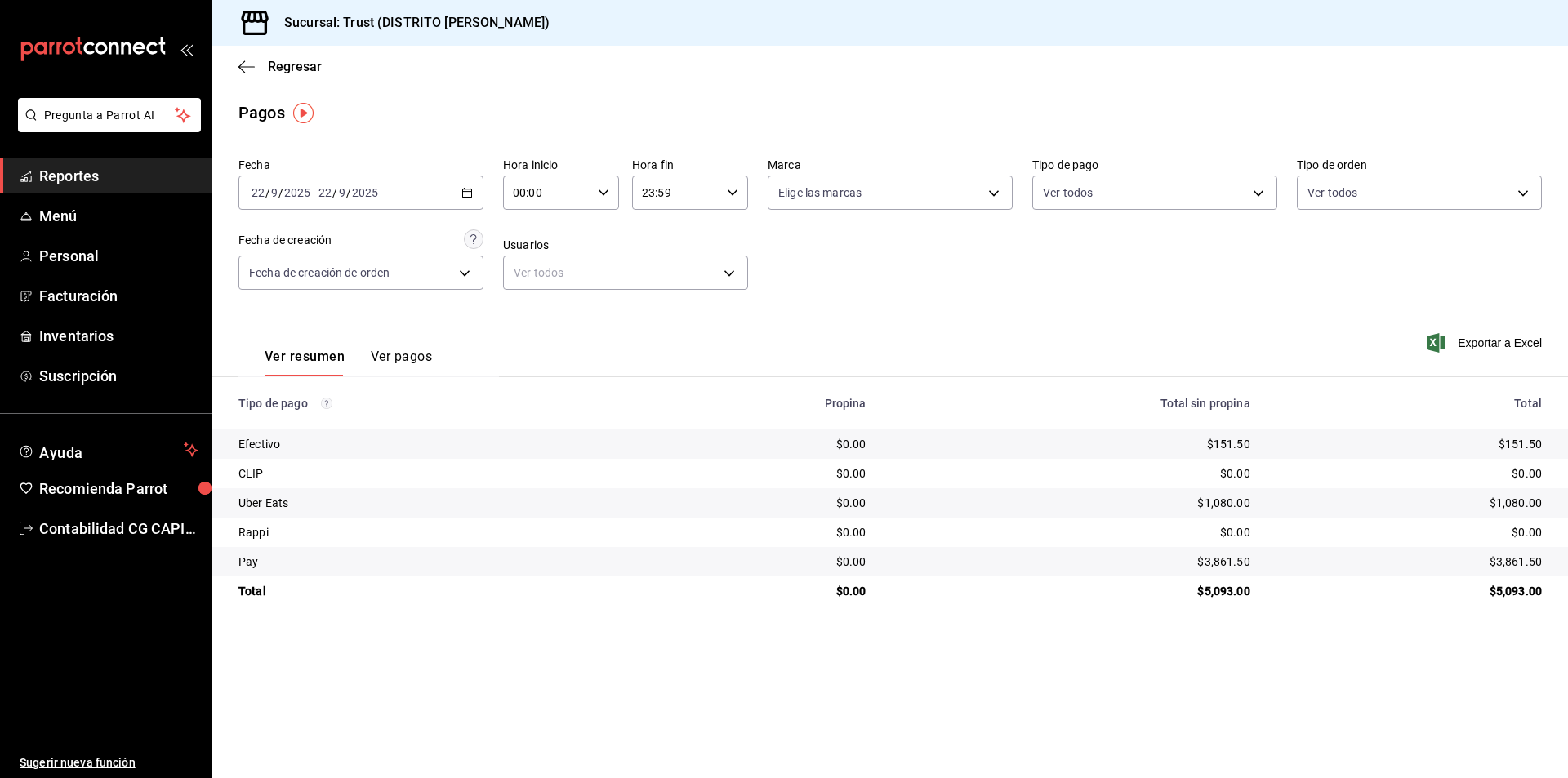
click at [465, 191] on icon "button" at bounding box center [467, 192] width 11 height 11
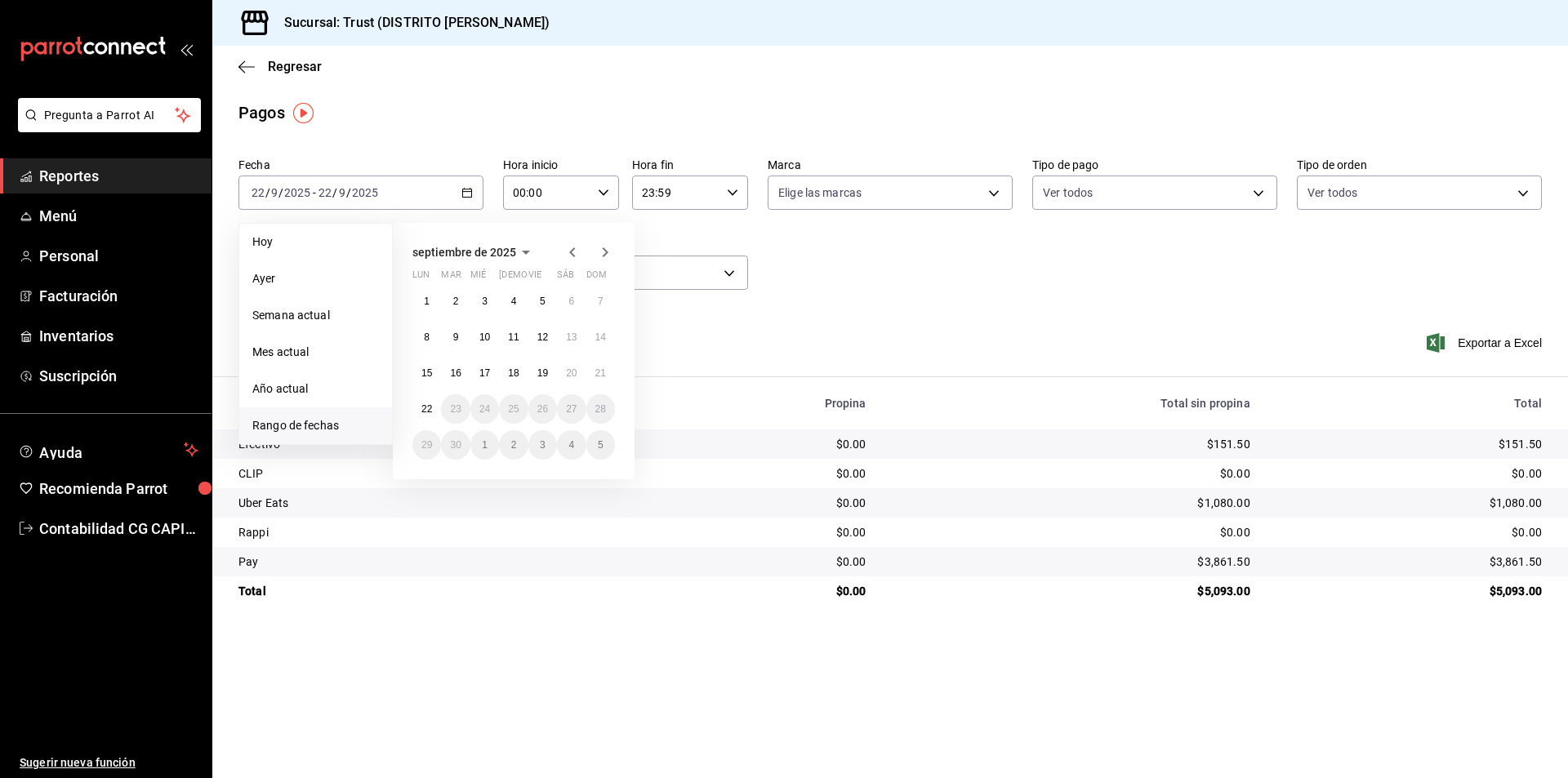
click at [566, 250] on icon "button" at bounding box center [572, 252] width 19 height 19
click at [544, 298] on abbr "1" at bounding box center [543, 301] width 6 height 11
click at [607, 441] on button "31" at bounding box center [600, 445] width 29 height 30
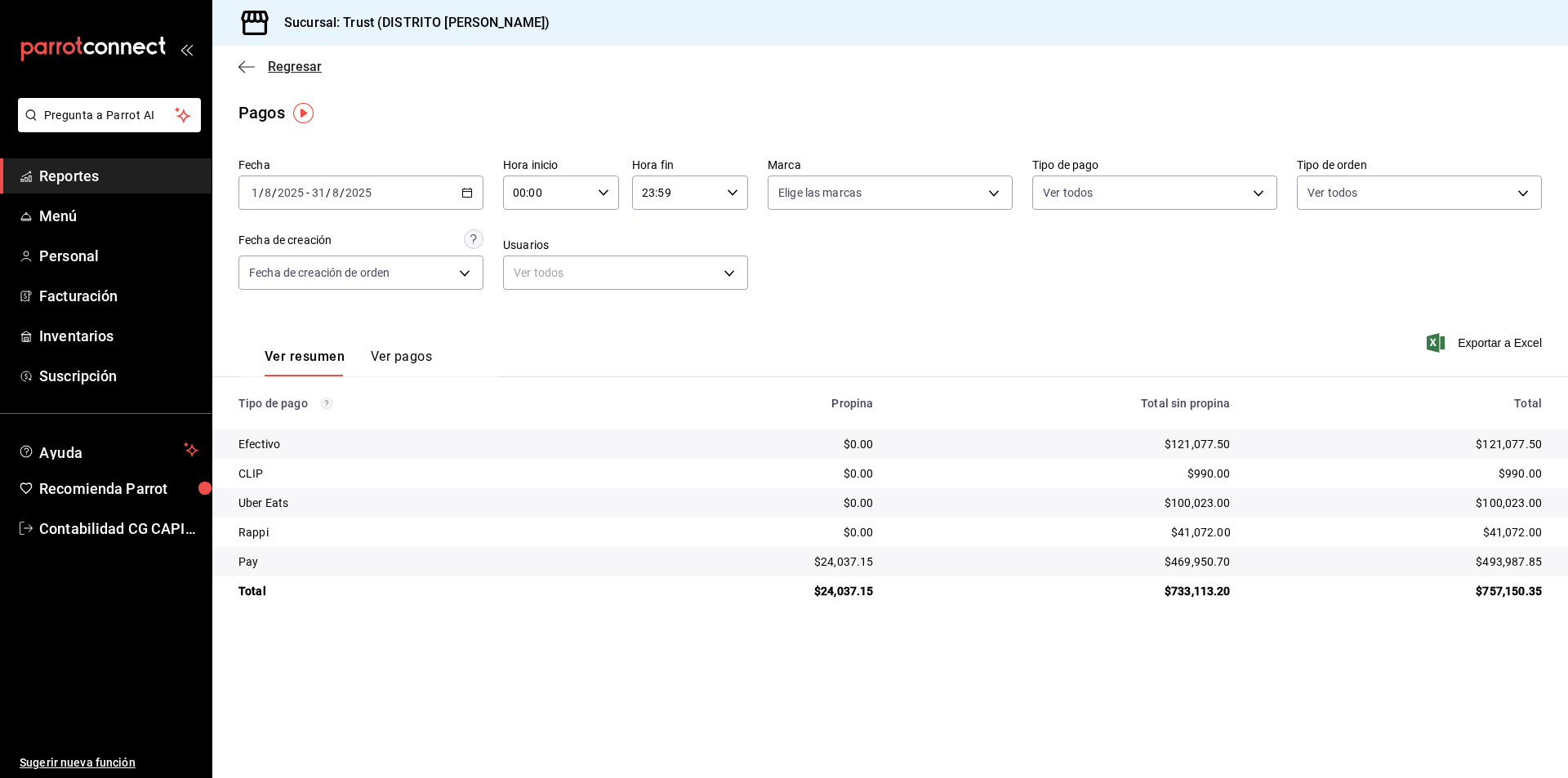
click at [251, 65] on icon "button" at bounding box center [246, 66] width 17 height 15
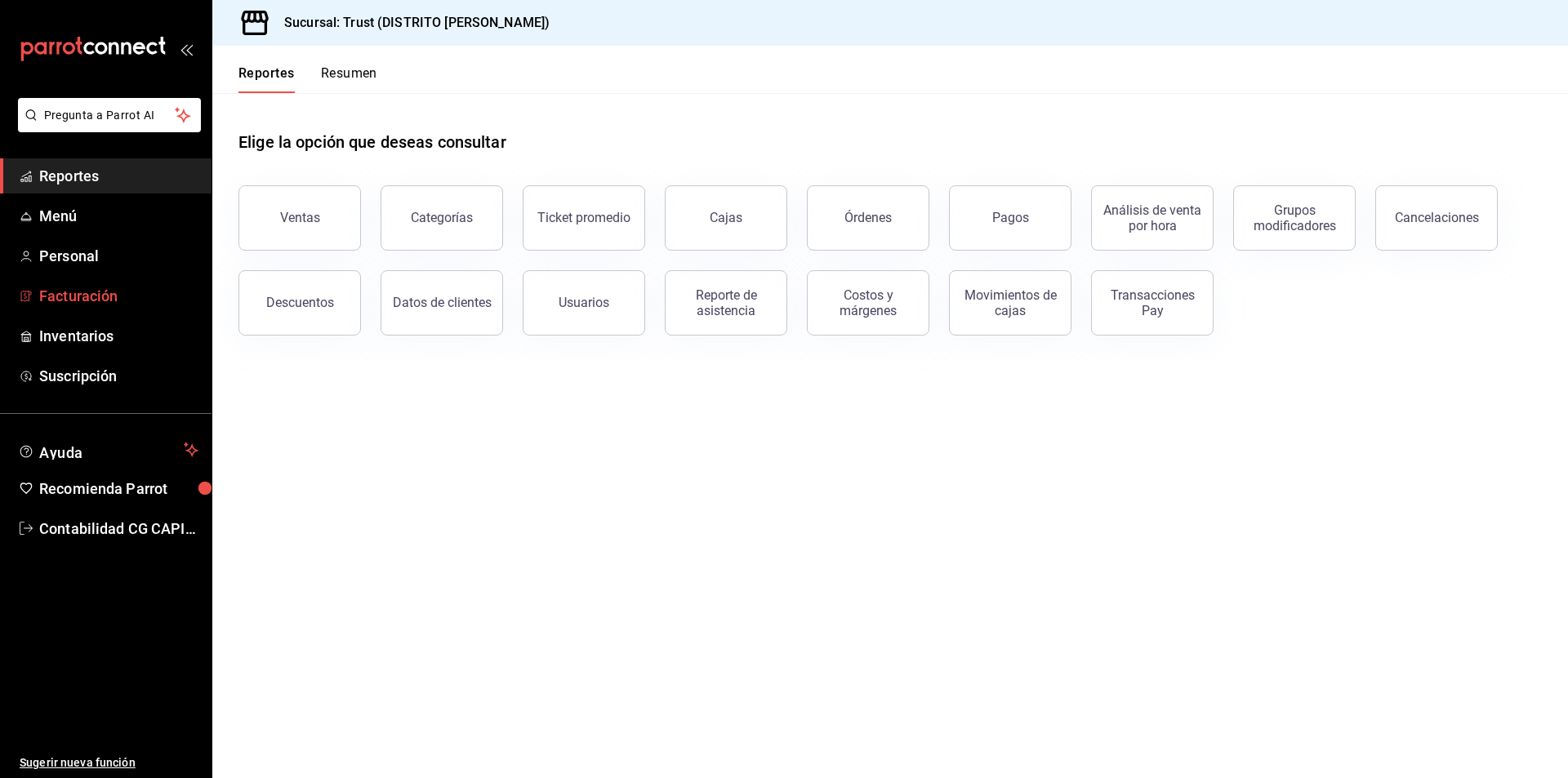
click at [127, 302] on span "Facturación" at bounding box center [119, 296] width 160 height 22
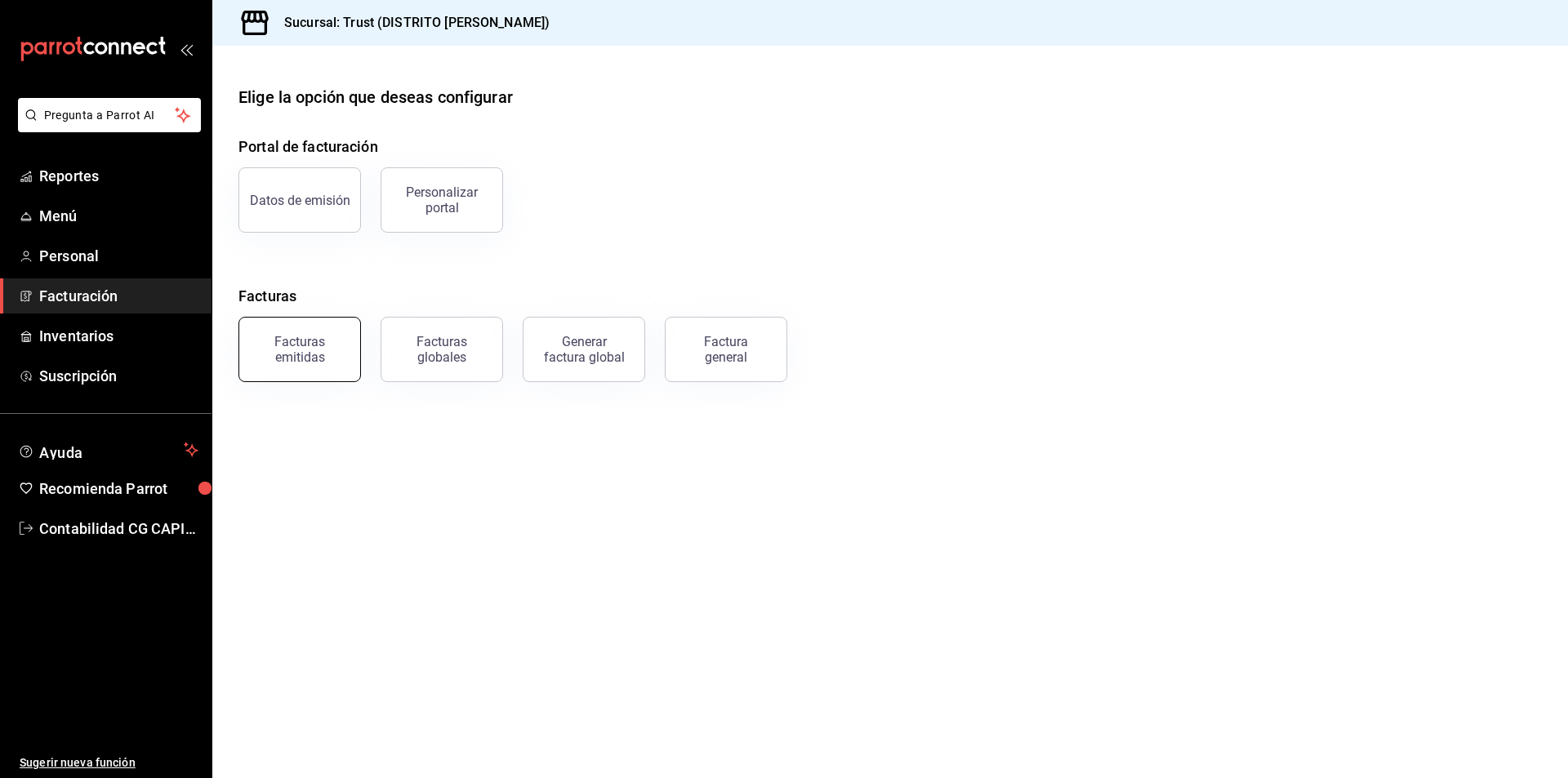
click at [317, 358] on div "Facturas emitidas" at bounding box center [299, 350] width 101 height 31
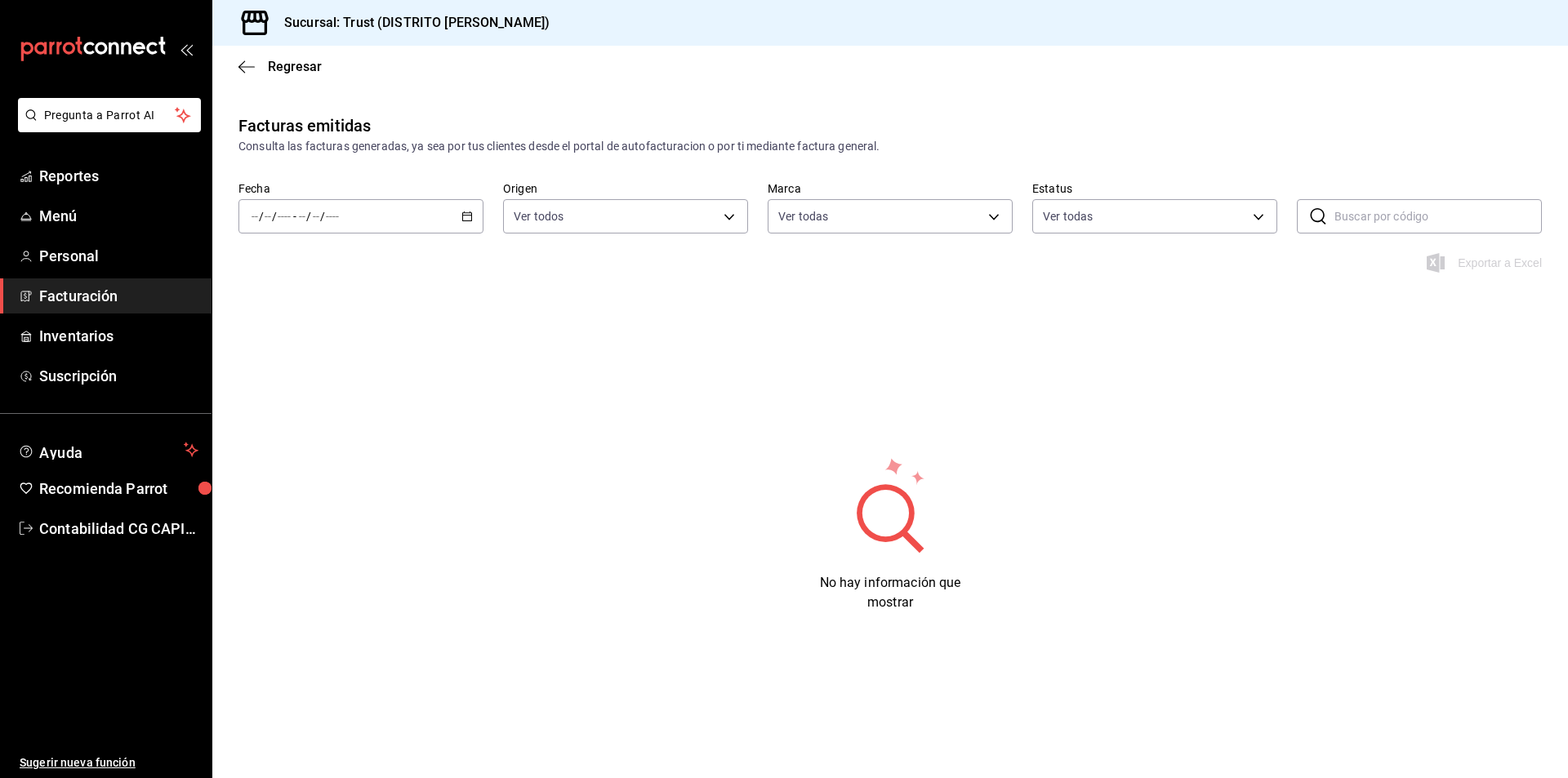
type input "72f3e262-a117-4a61-9875-69b563972005"
click at [473, 223] on div "/ / - / /" at bounding box center [360, 215] width 245 height 34
click at [291, 446] on span "Rango de fechas" at bounding box center [315, 449] width 127 height 17
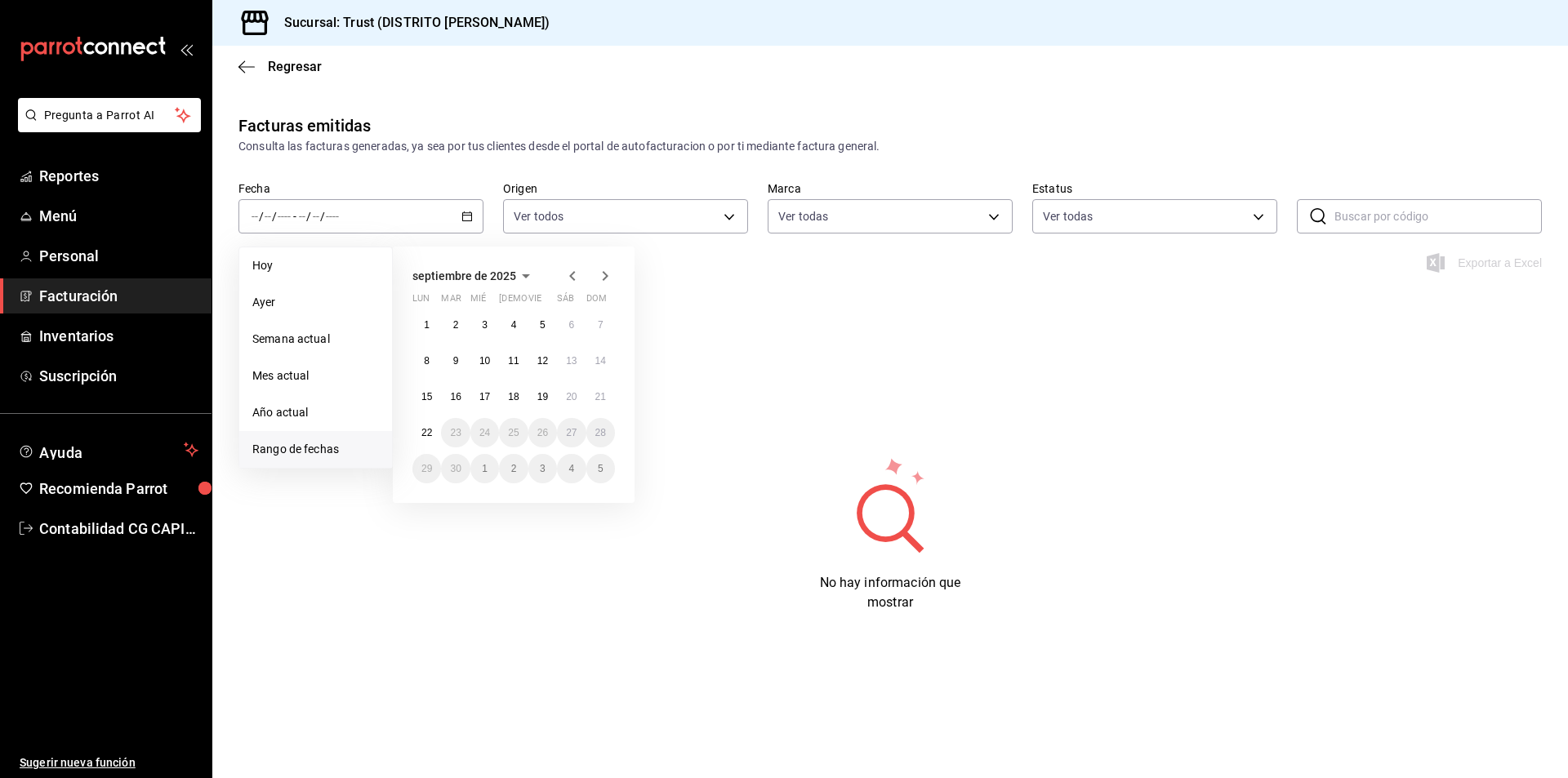
click at [566, 278] on icon "button" at bounding box center [572, 276] width 19 height 19
click at [545, 332] on button "1" at bounding box center [543, 325] width 29 height 30
click at [599, 470] on abbr "31" at bounding box center [600, 468] width 10 height 11
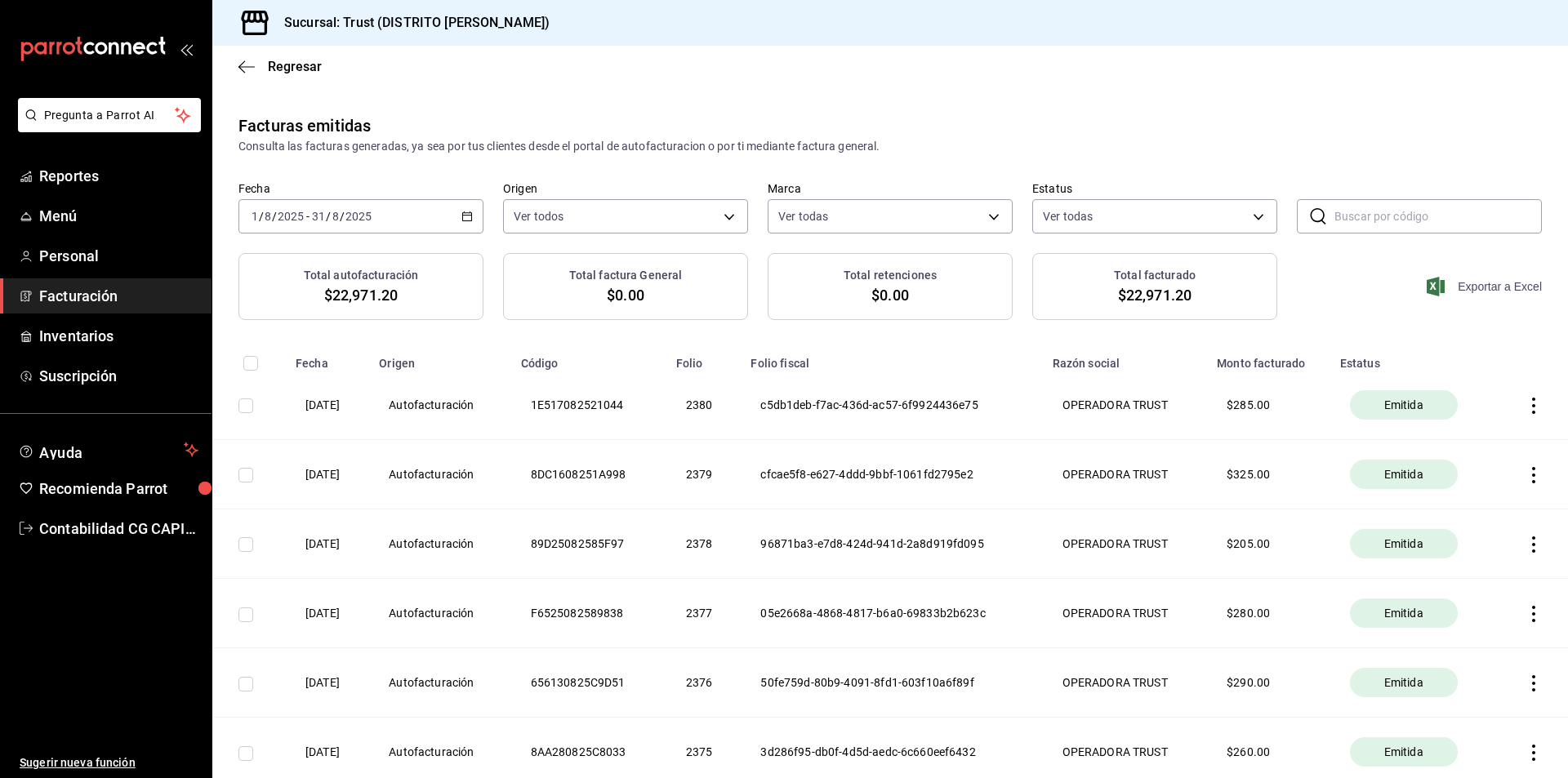
click at [1491, 290] on span "Exportar a Excel" at bounding box center [1486, 286] width 112 height 19
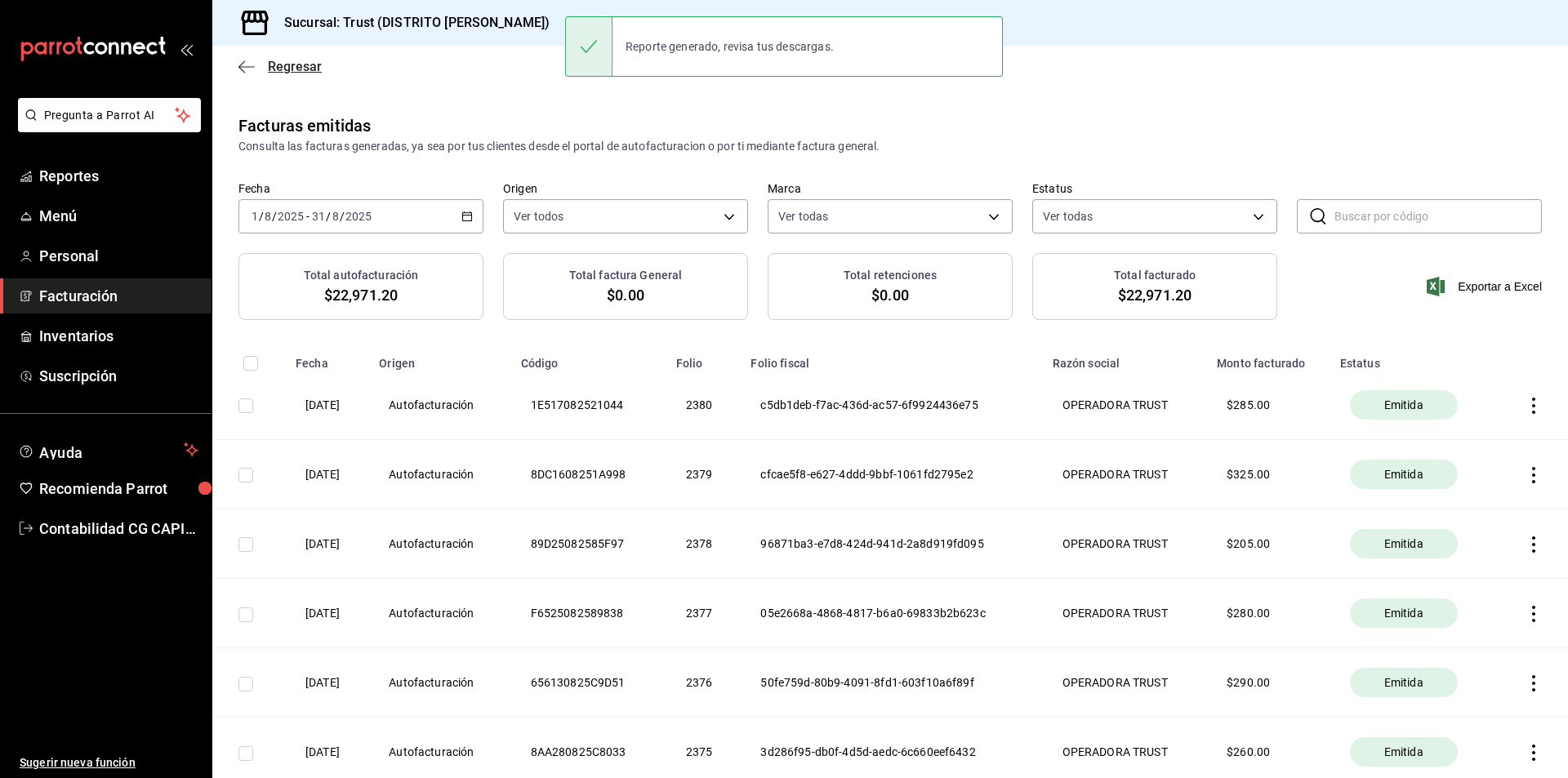
click at [245, 72] on icon "button" at bounding box center [241, 66] width 6 height 12
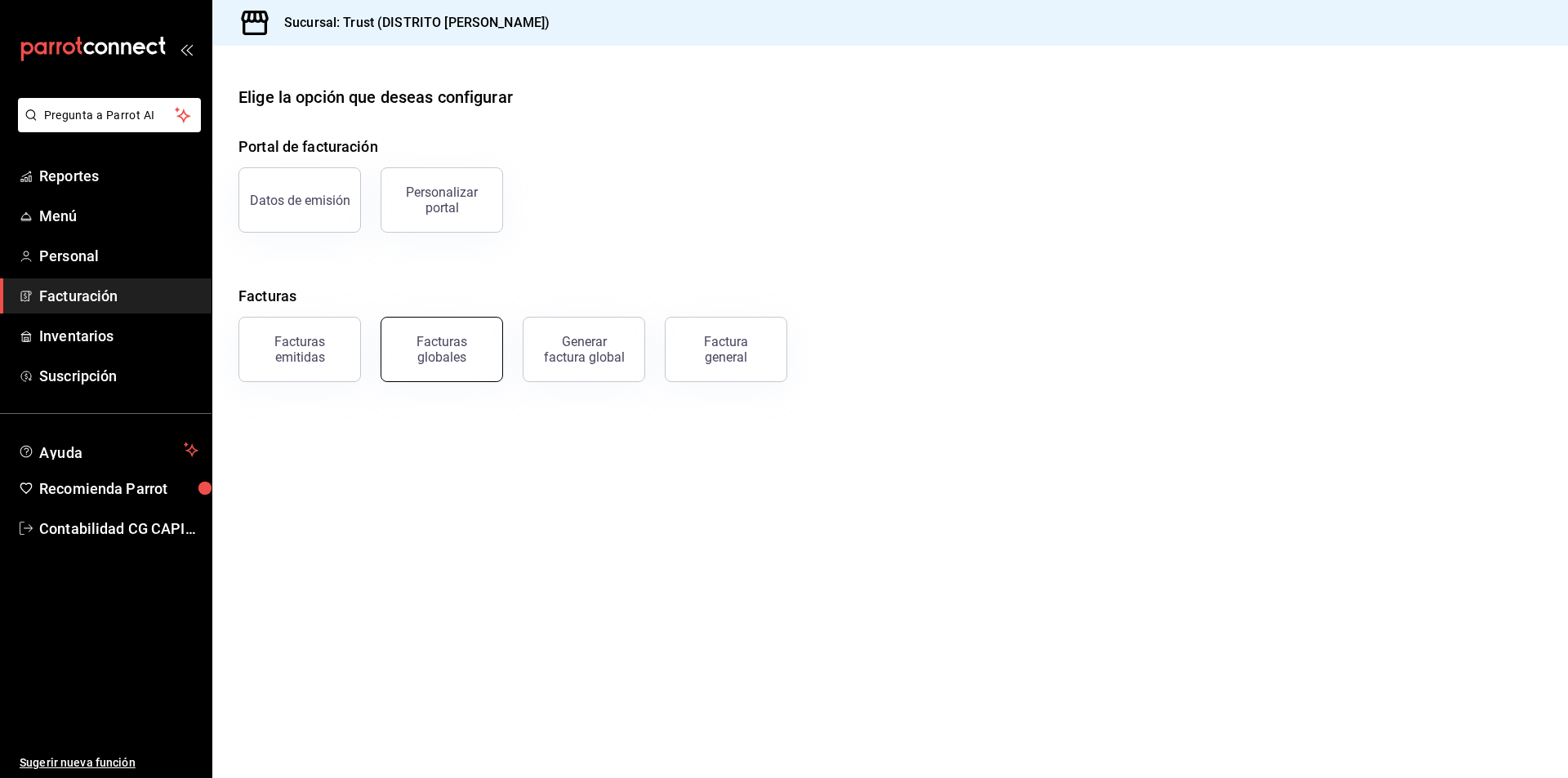
click at [462, 358] on div "Facturas globales" at bounding box center [442, 350] width 101 height 31
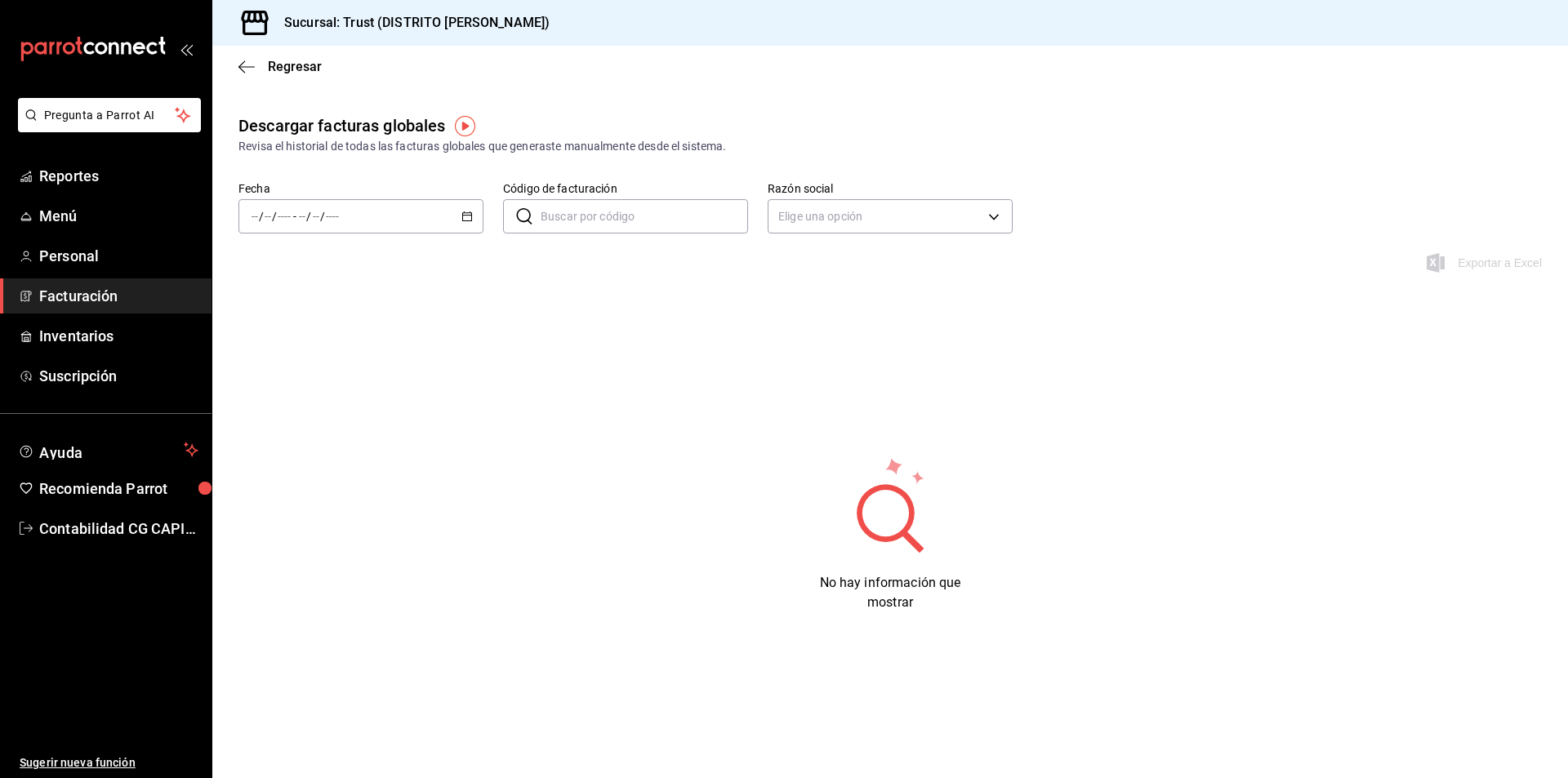
click at [468, 210] on div "/ / - / /" at bounding box center [360, 215] width 245 height 34
click at [313, 447] on span "Rango de fechas" at bounding box center [315, 449] width 127 height 17
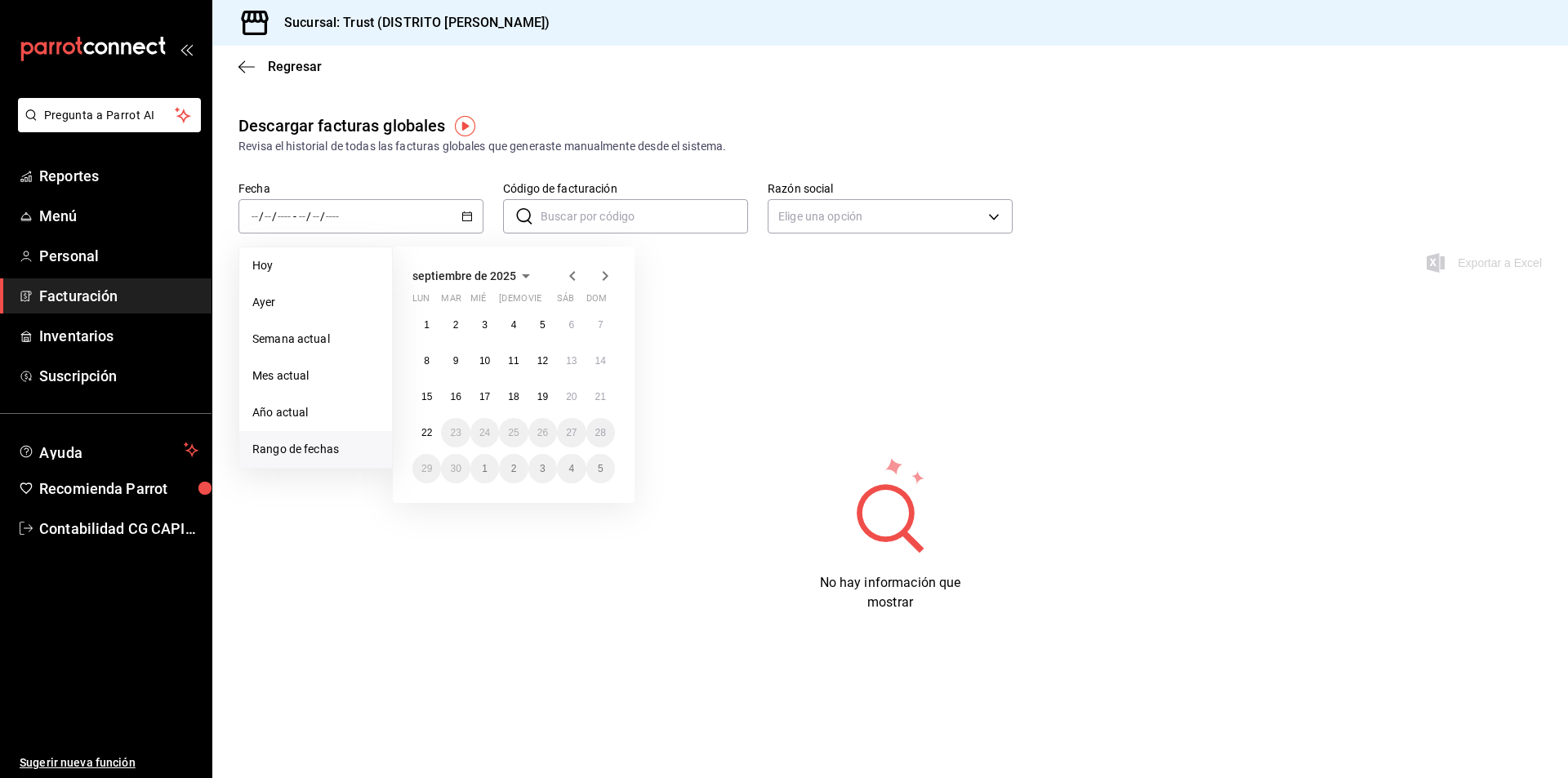
click at [565, 271] on icon "button" at bounding box center [572, 276] width 19 height 19
click at [543, 325] on abbr "1" at bounding box center [543, 324] width 6 height 11
click at [601, 474] on abbr "31" at bounding box center [600, 468] width 10 height 11
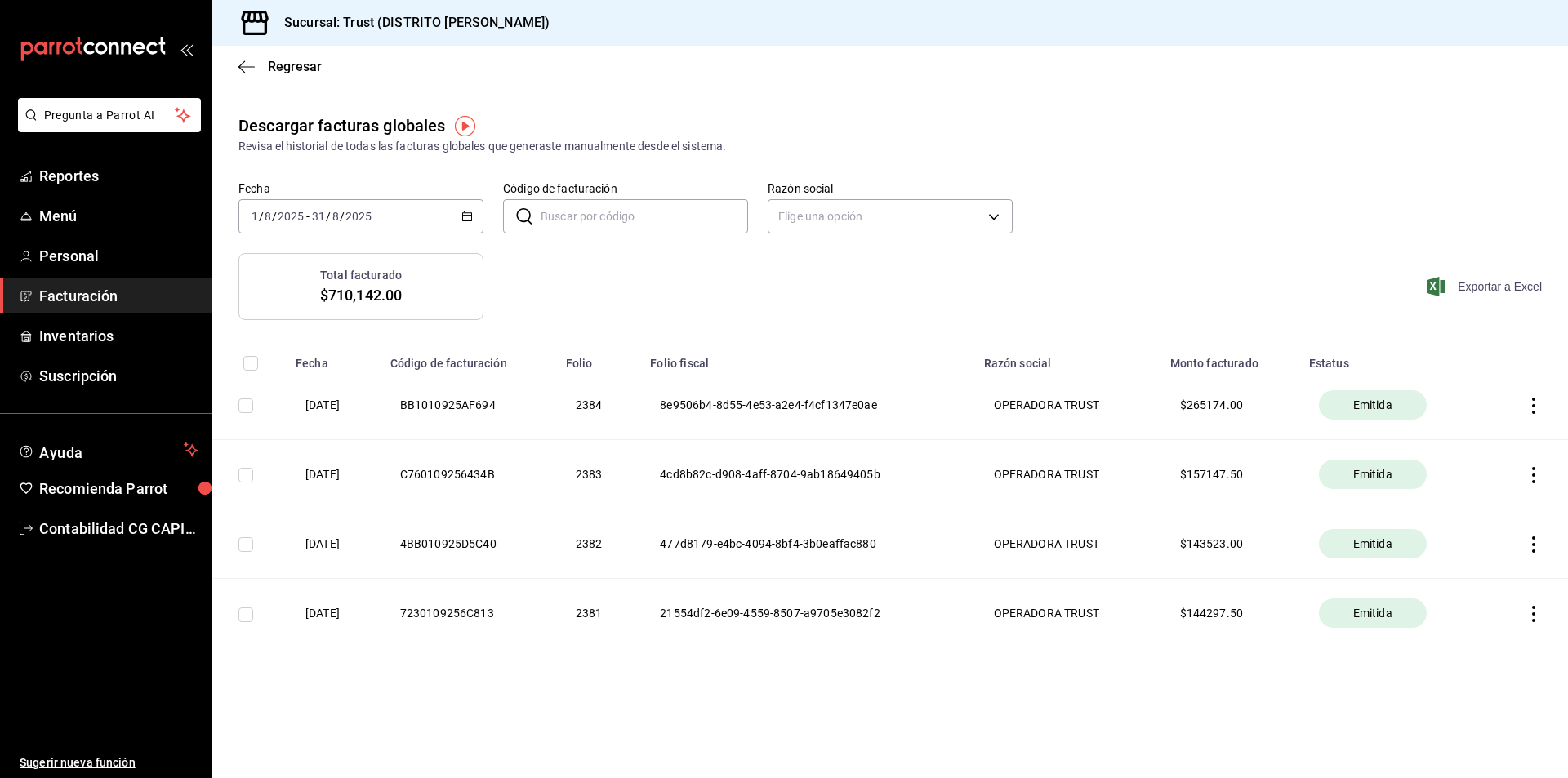
click at [1480, 287] on span "Exportar a Excel" at bounding box center [1486, 286] width 112 height 19
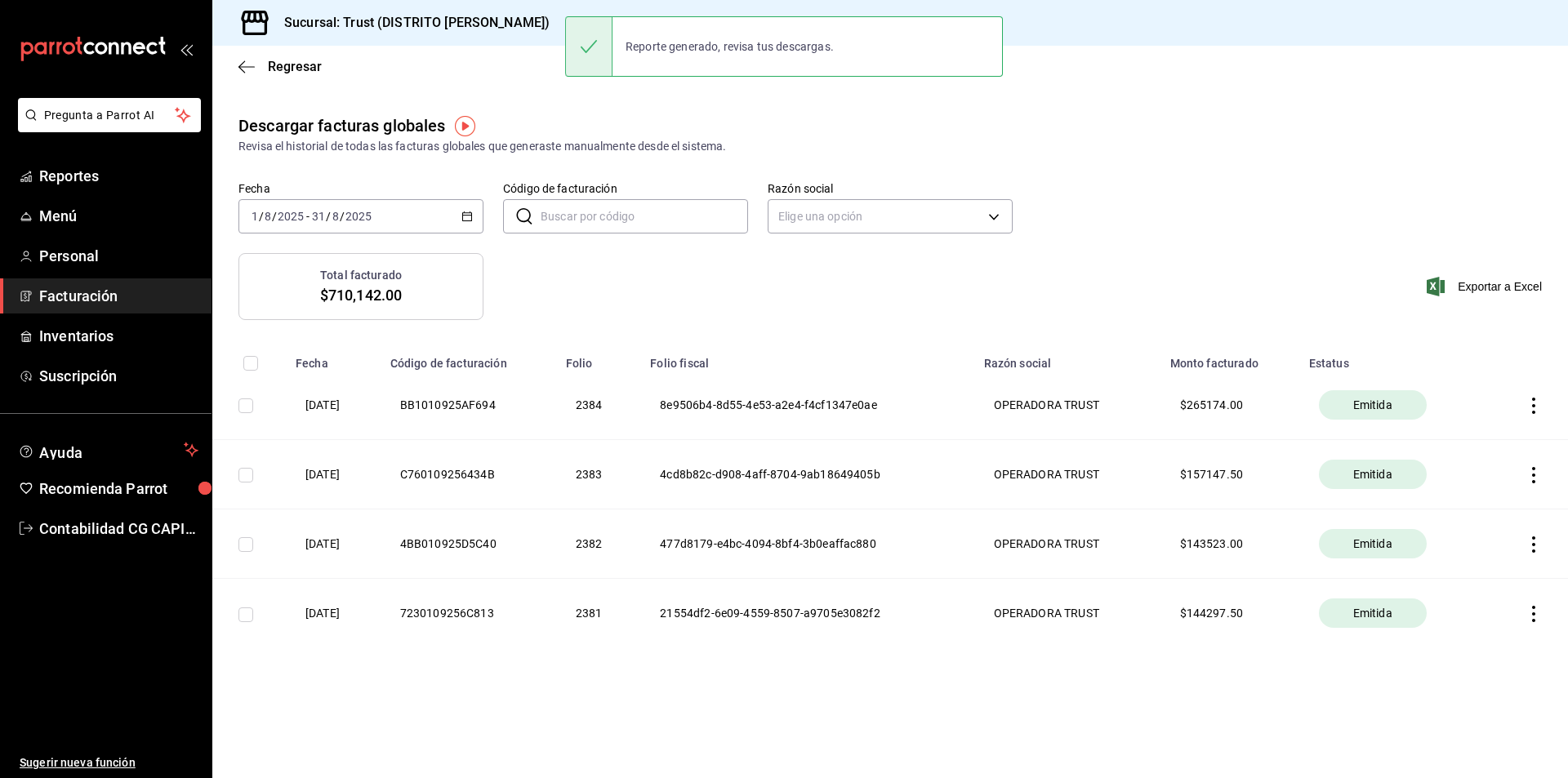
click at [1212, 105] on main "Regresar Descargar facturas globales Revisa el historial de todas las facturas …" at bounding box center [890, 412] width 1356 height 733
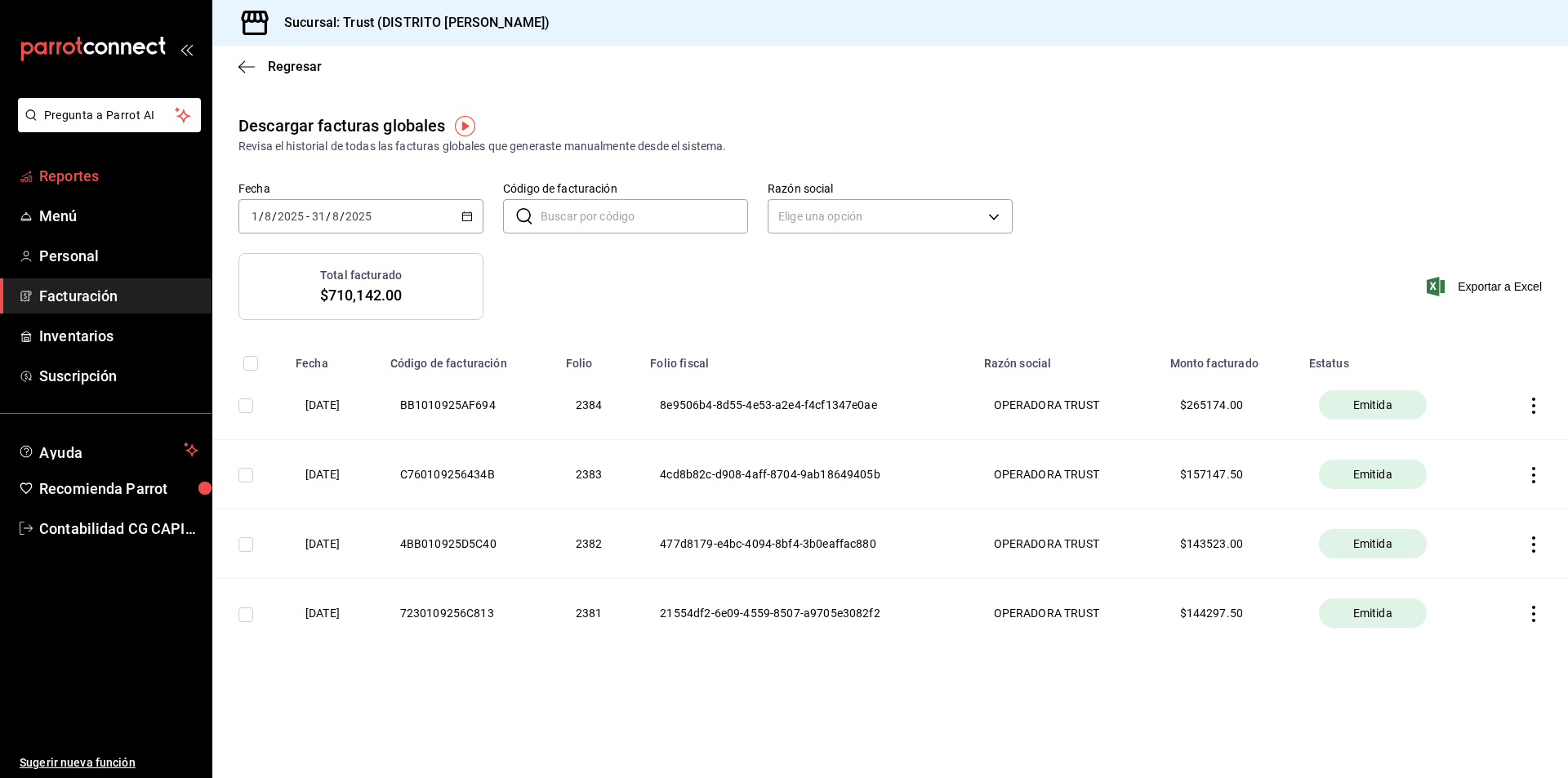
click at [75, 173] on span "Reportes" at bounding box center [119, 175] width 160 height 22
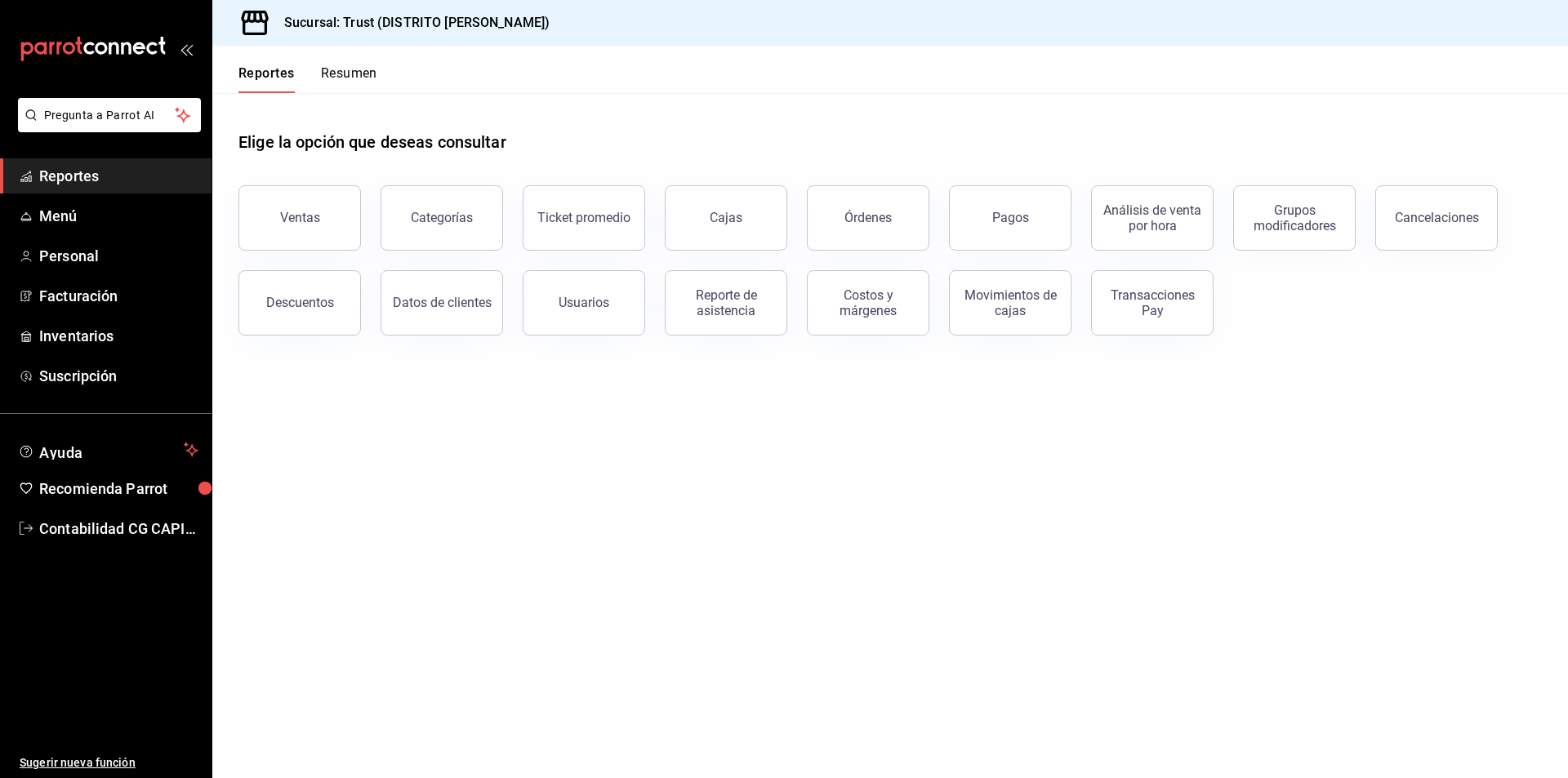
click at [972, 468] on main "Elige la opción que deseas consultar Ventas Categorías Ticket promedio Cajas Ór…" at bounding box center [890, 435] width 1356 height 685
click at [380, 452] on main "Elige la opción que deseas consultar Ventas Categorías Ticket promedio Cajas Ór…" at bounding box center [890, 435] width 1356 height 685
click at [750, 475] on main "Elige la opción que deseas consultar Ventas Categorías Ticket promedio Cajas Ór…" at bounding box center [890, 435] width 1356 height 685
